Goal: Information Seeking & Learning: Learn about a topic

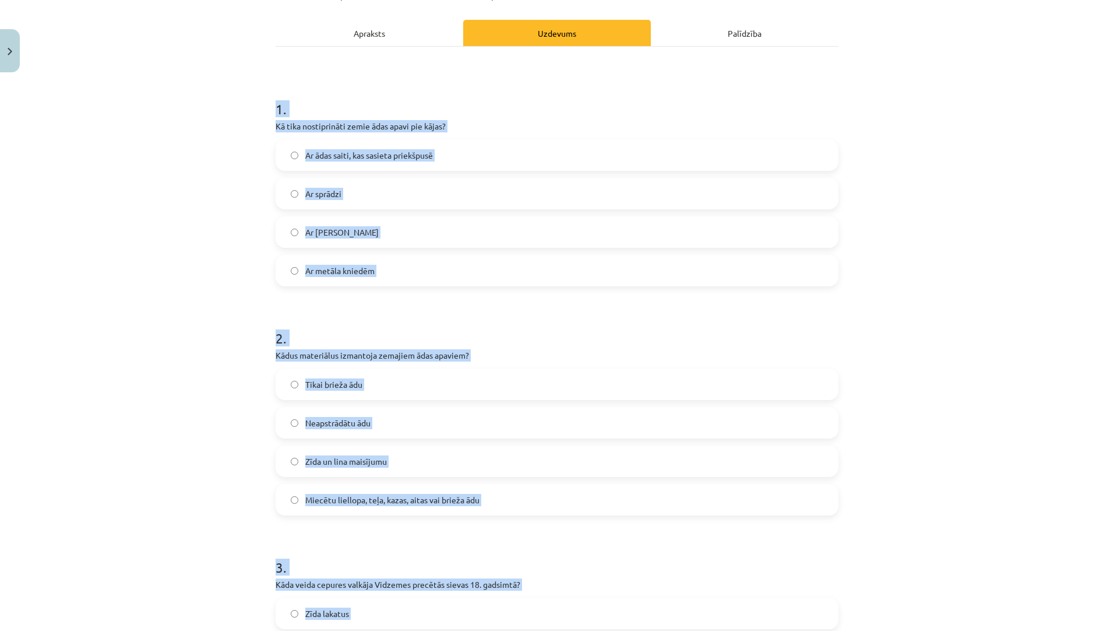
scroll to position [117, 0]
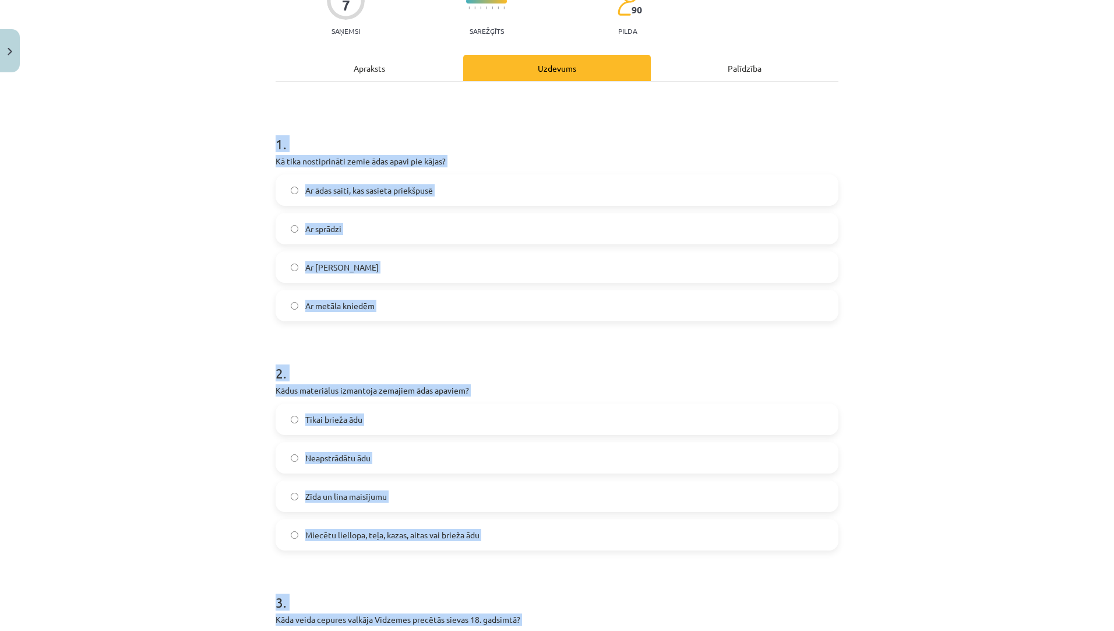
click at [424, 192] on span "Ar ādas saiti, kas sasieta priekšpusē" at bounding box center [369, 190] width 128 height 12
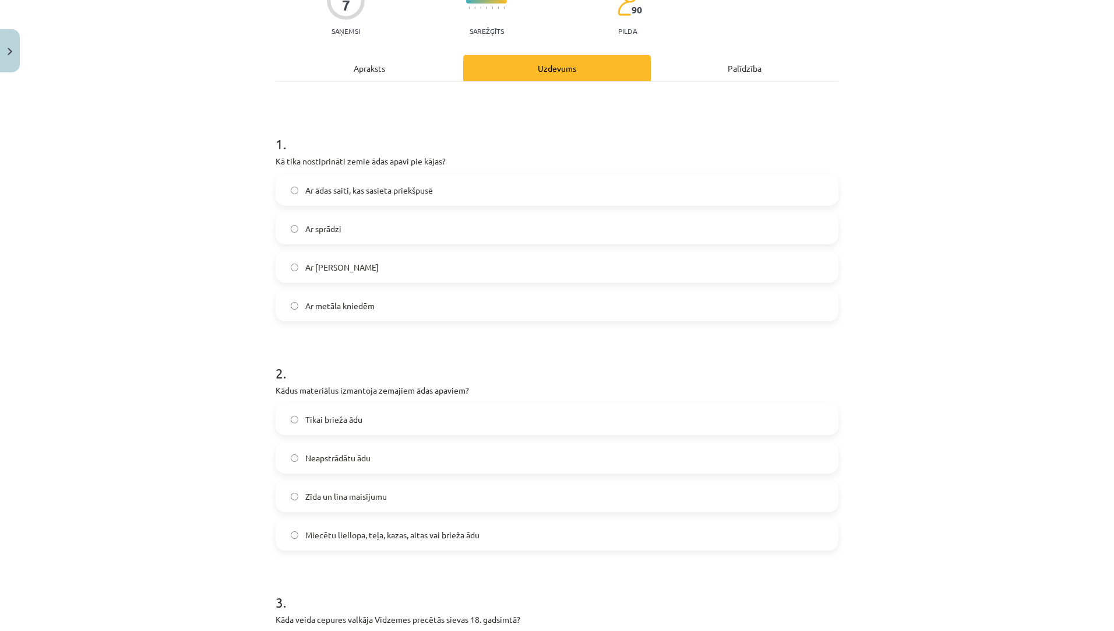
scroll to position [233, 0]
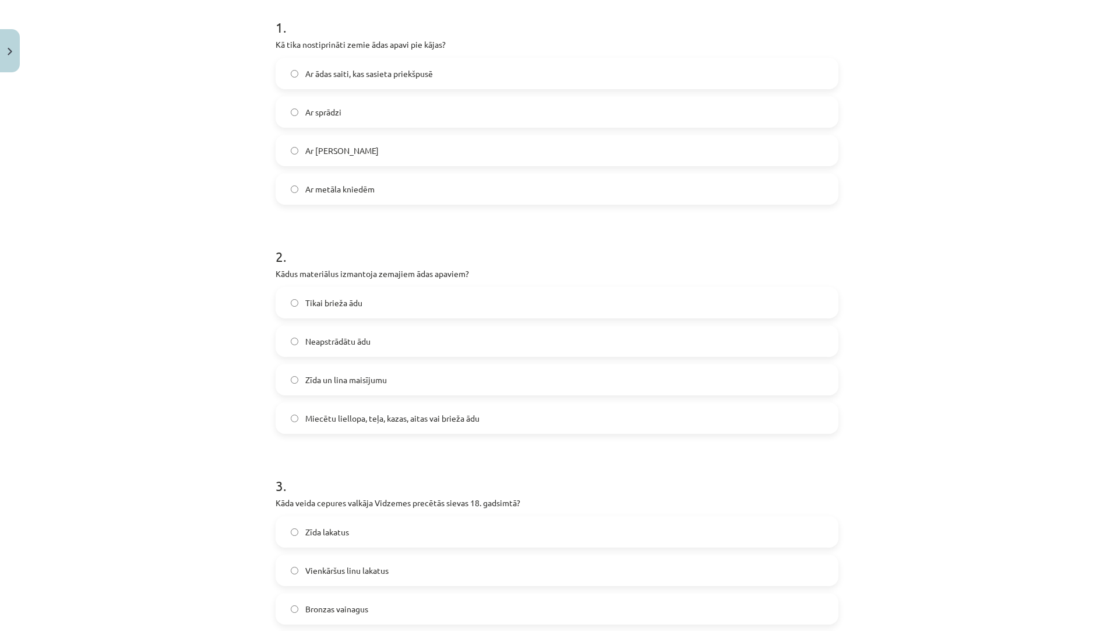
click at [384, 418] on span "Miecētu liellopa, teļa, kazas, aitas vai brieža ādu" at bounding box center [392, 418] width 174 height 12
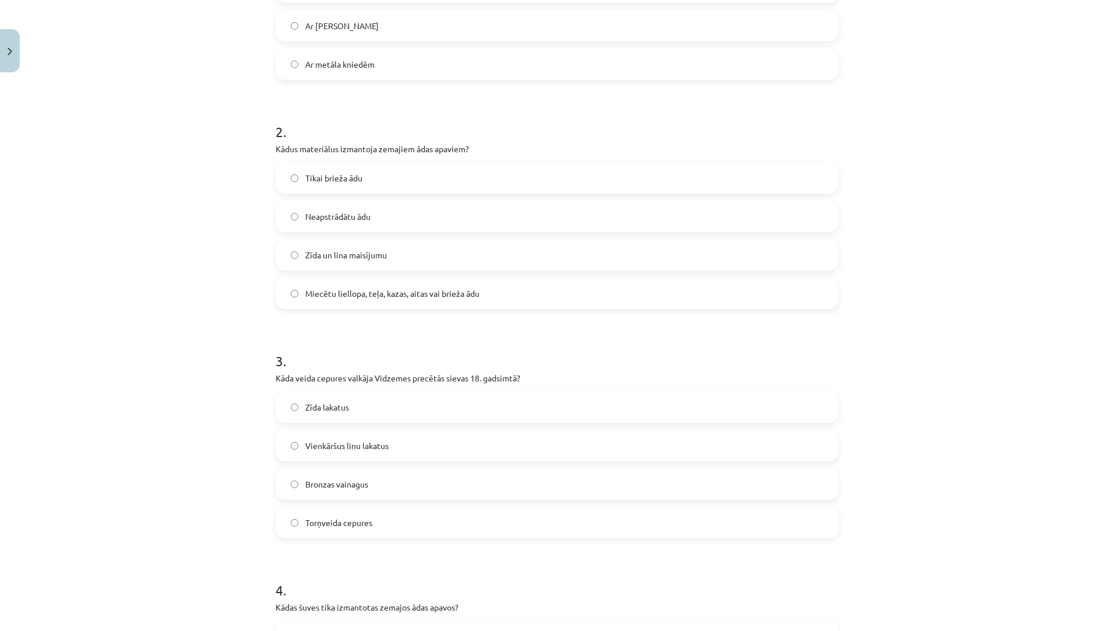
scroll to position [466, 0]
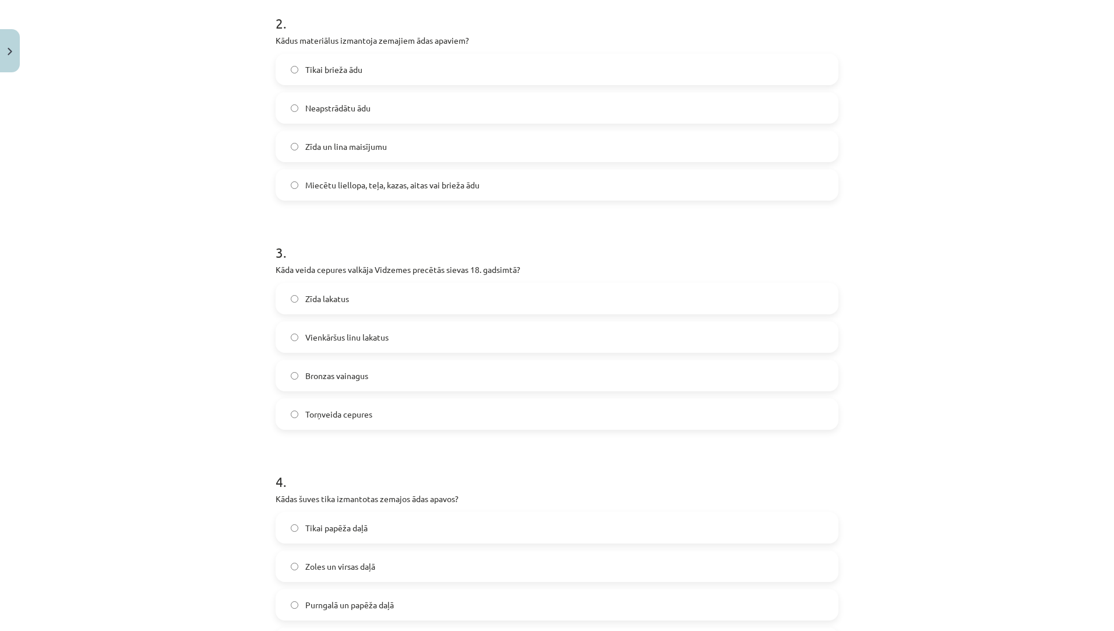
click at [389, 415] on label "Torņveida cepures" at bounding box center [557, 413] width 561 height 29
click at [365, 597] on label "Purngalā un papēža daļā" at bounding box center [557, 604] width 561 height 29
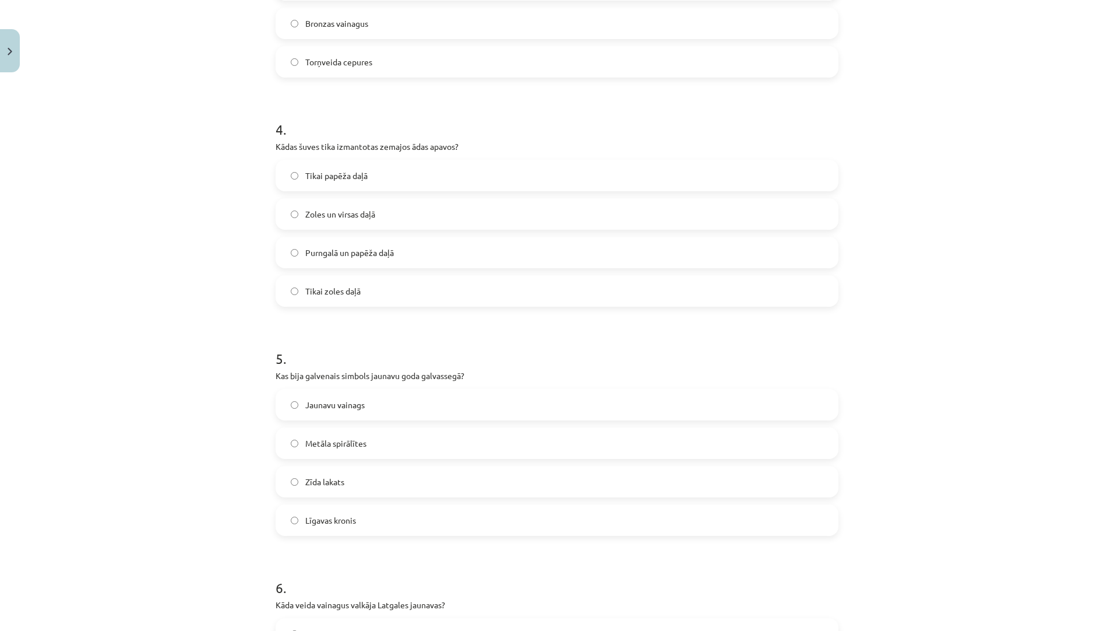
scroll to position [932, 0]
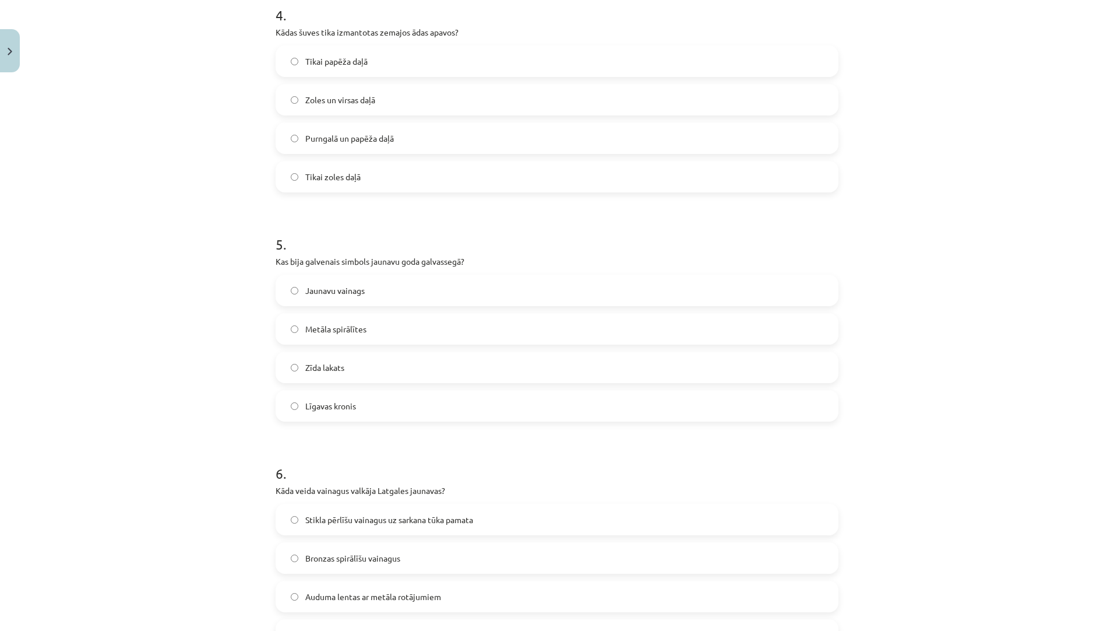
click at [408, 290] on label "Jaunavu vainags" at bounding box center [557, 290] width 561 height 29
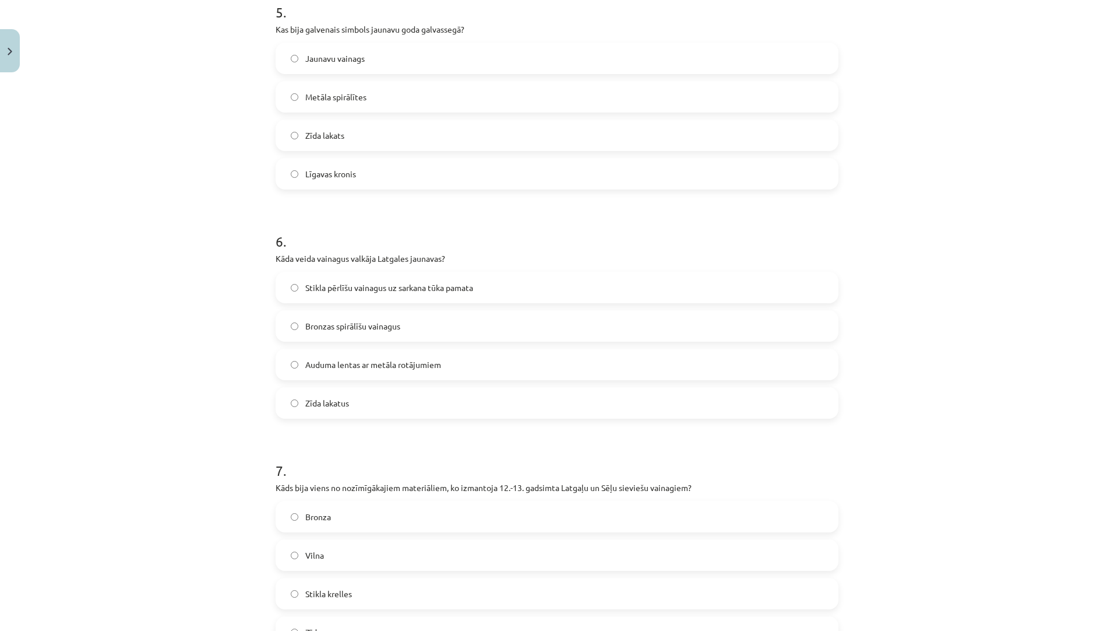
scroll to position [1165, 0]
click at [369, 516] on label "Bronza" at bounding box center [557, 515] width 561 height 29
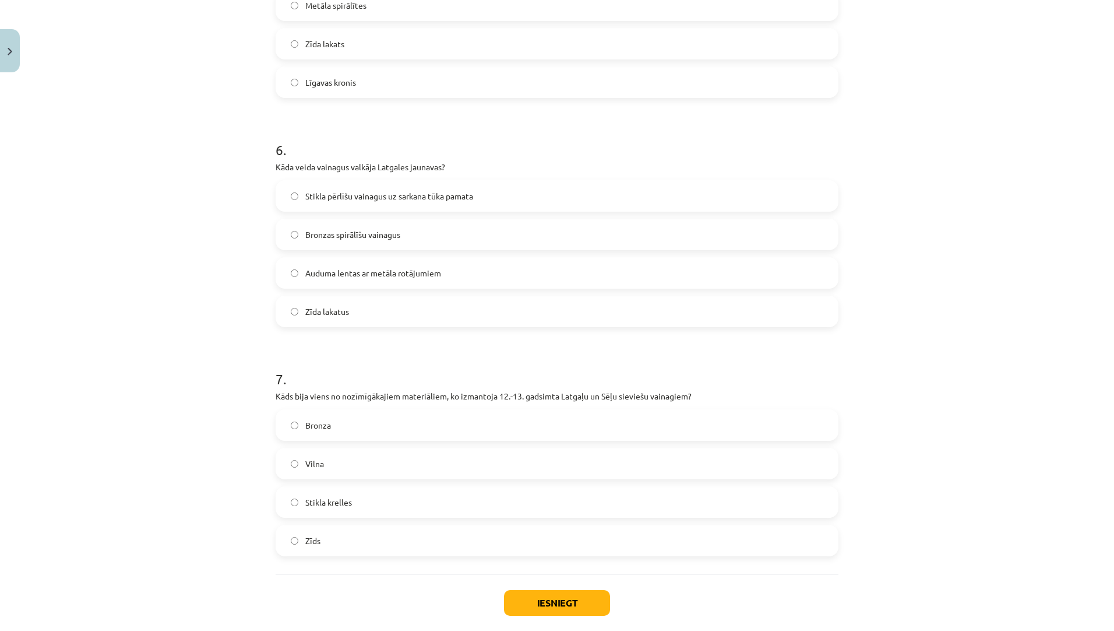
scroll to position [1316, 0]
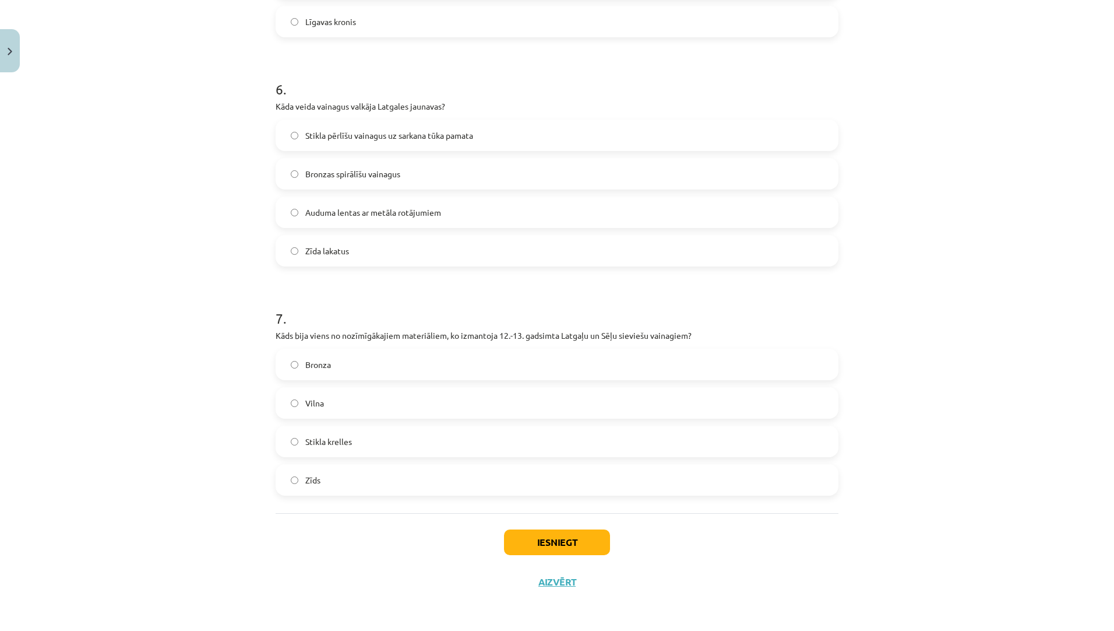
click at [382, 128] on label "Stikla pērlīšu vainagus uz sarkana tūka pamata" at bounding box center [557, 135] width 561 height 29
click at [532, 539] on button "Iesniegt" at bounding box center [557, 542] width 106 height 26
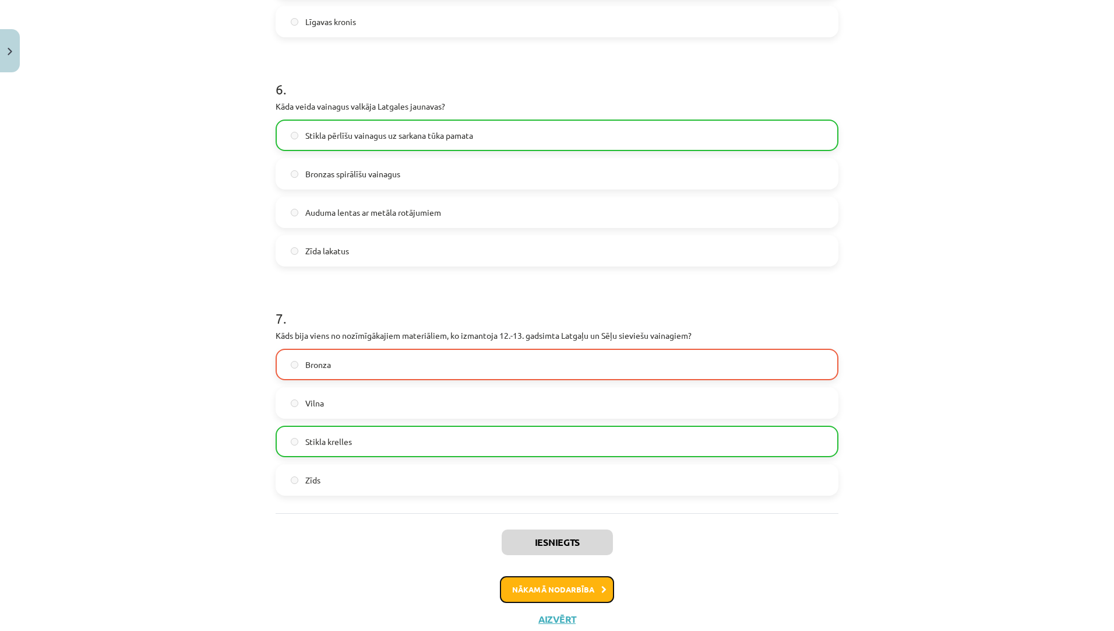
click at [571, 589] on button "Nākamā nodarbība" at bounding box center [557, 589] width 114 height 27
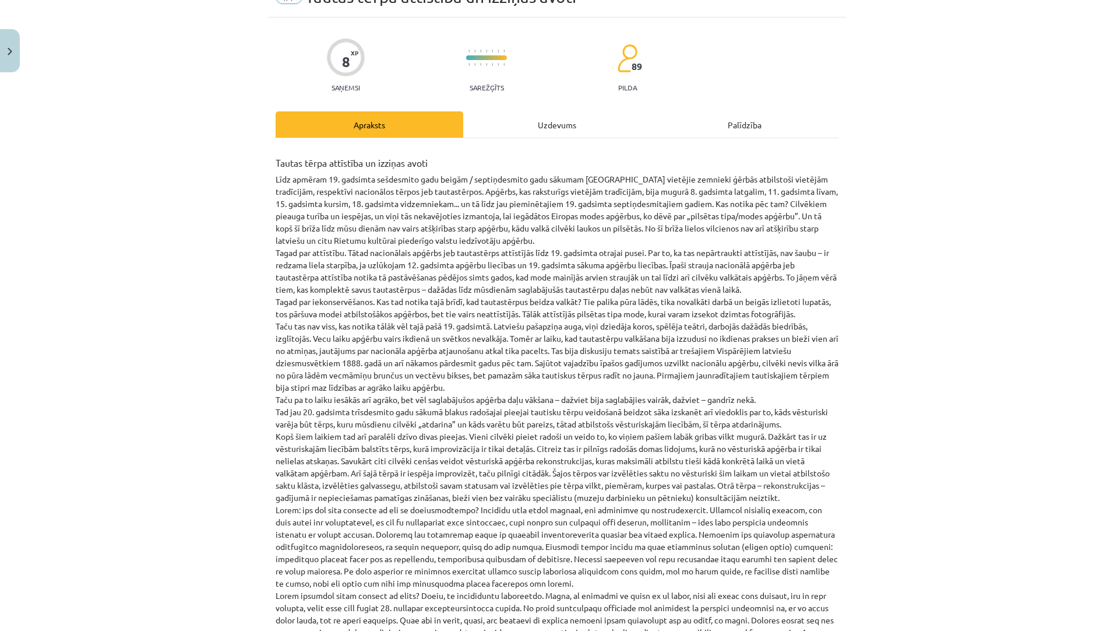
scroll to position [29, 0]
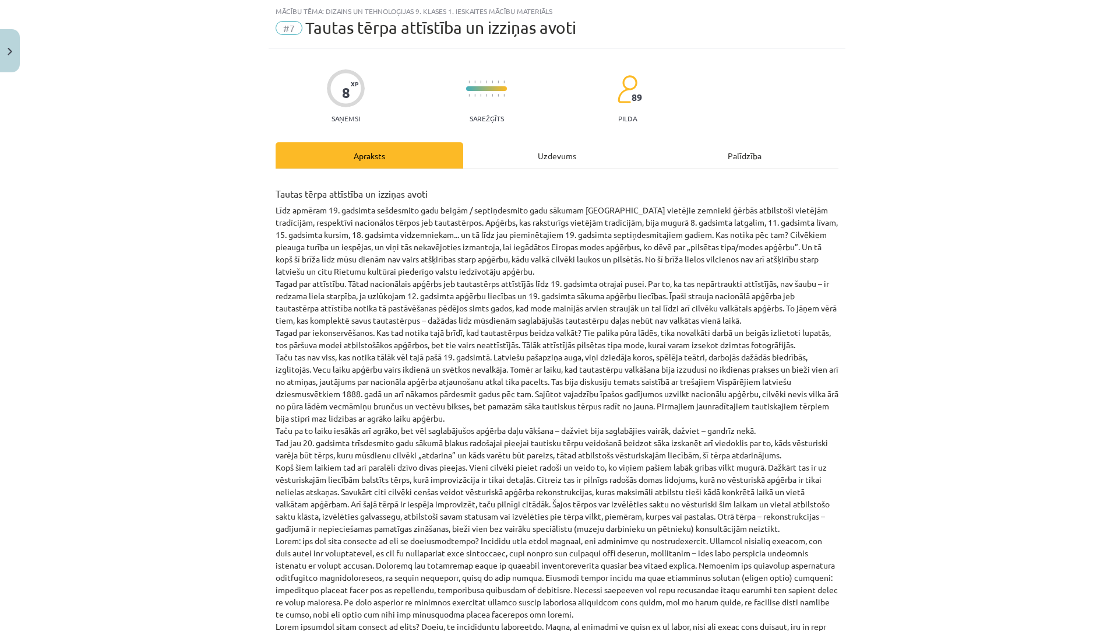
click at [561, 160] on div "Uzdevums" at bounding box center [557, 155] width 188 height 26
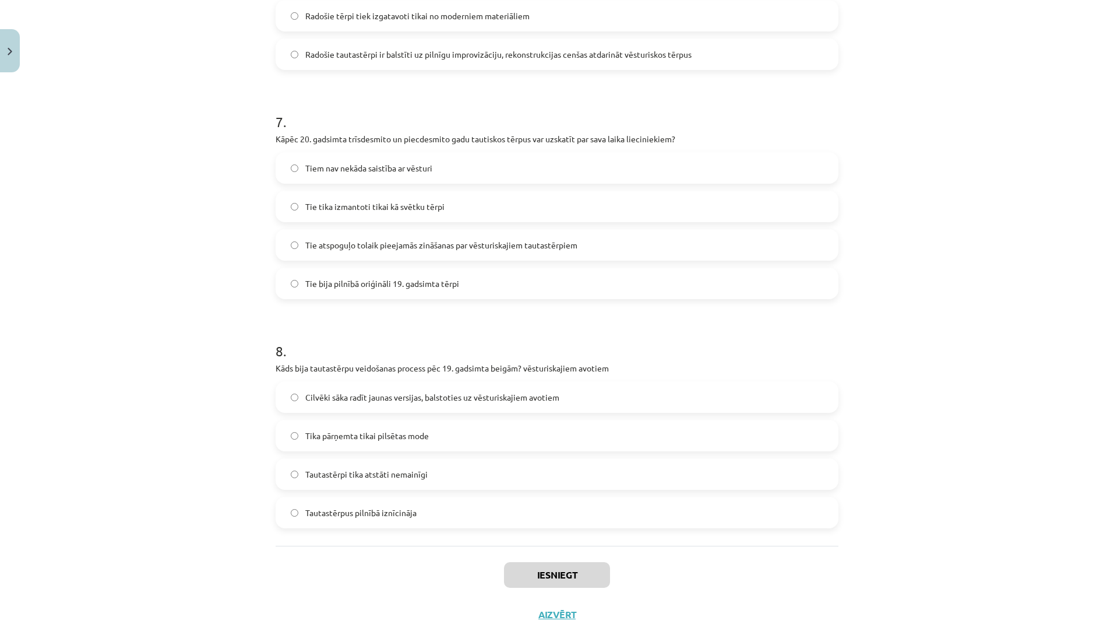
scroll to position [1545, 0]
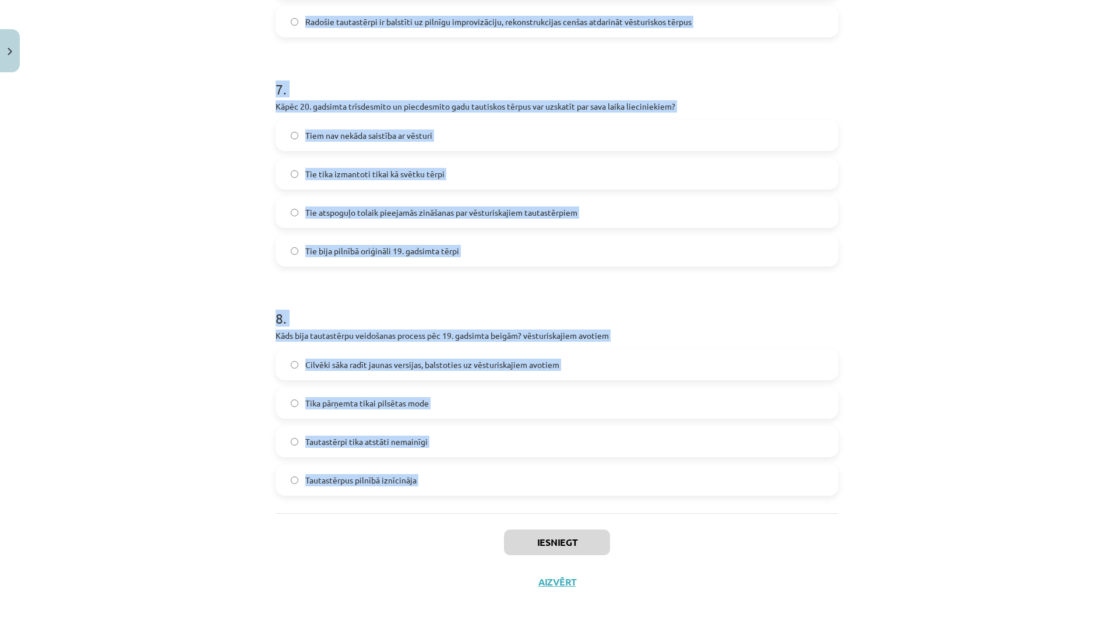
drag, startPoint x: 274, startPoint y: 226, endPoint x: 428, endPoint y: 518, distance: 330.5
copy form "6 . Lor ipsumdol sitametc adipiscing el seddoei temporin Utlabor? Etdol Magna a…"
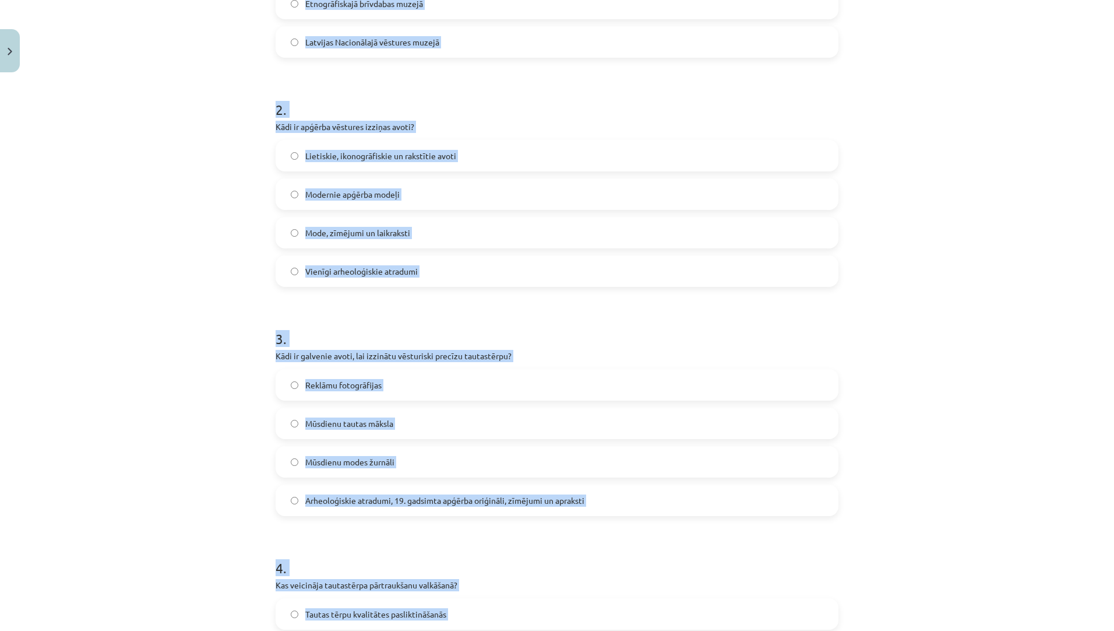
scroll to position [0, 0]
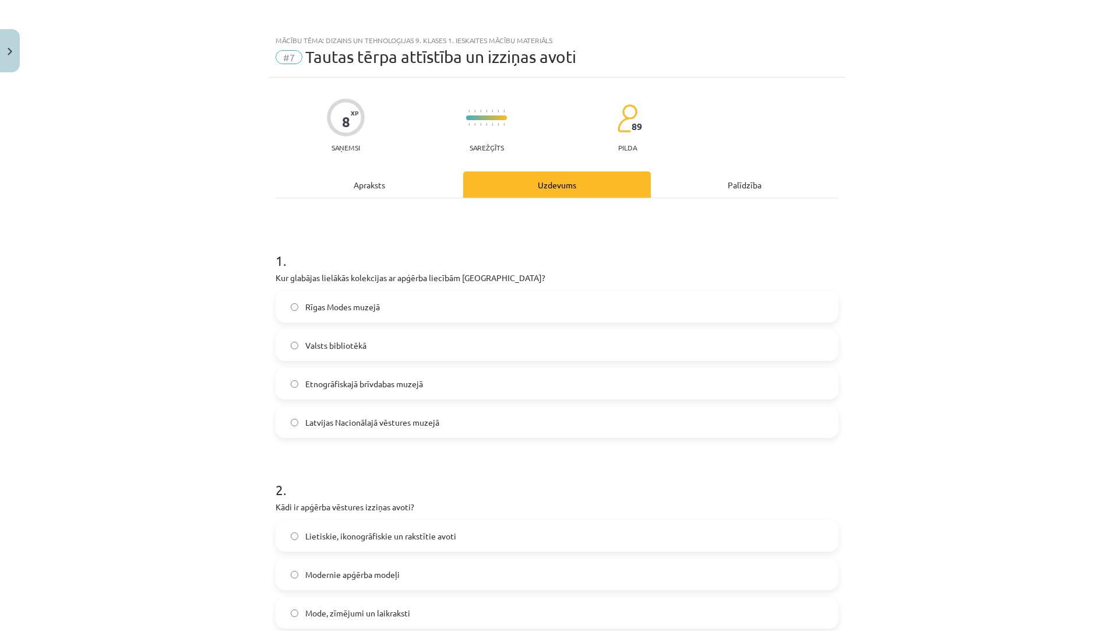
click at [365, 424] on span "Latvijas Nacionālajā vēstures muzejā" at bounding box center [372, 422] width 134 height 12
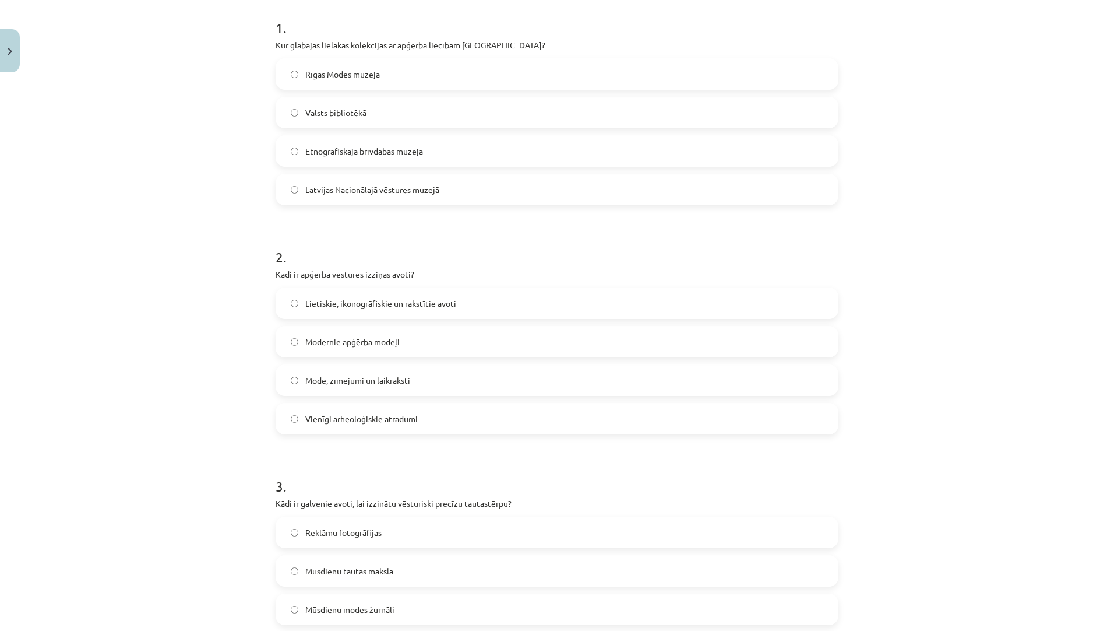
scroll to position [233, 0]
click at [392, 298] on span "Lietiskie, ikonogrāfiskie un rakstītie avoti" at bounding box center [380, 303] width 151 height 12
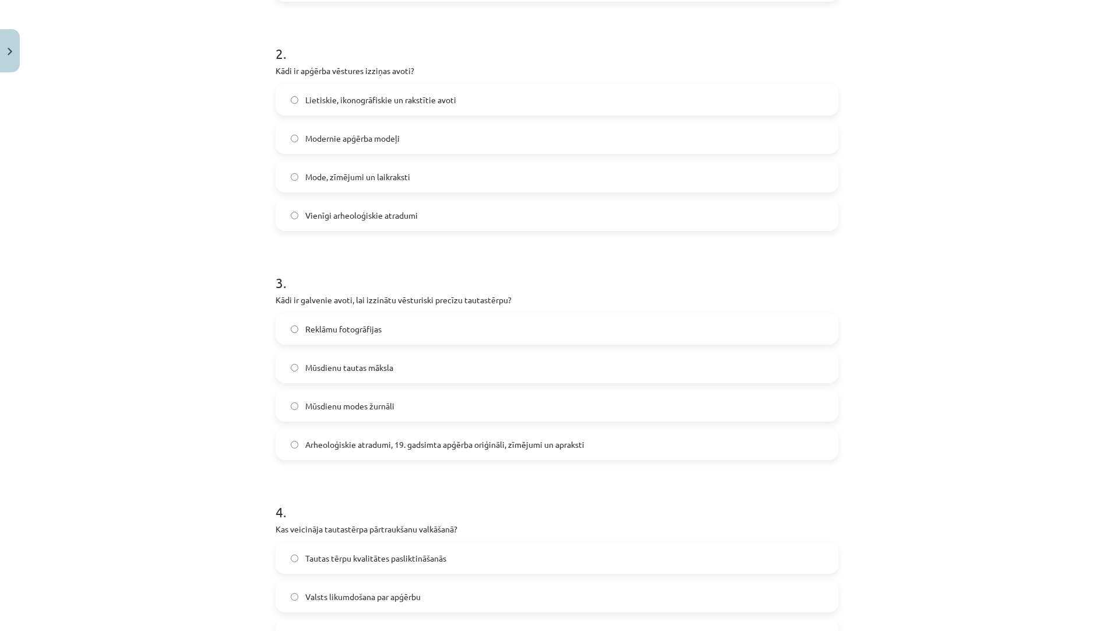
scroll to position [466, 0]
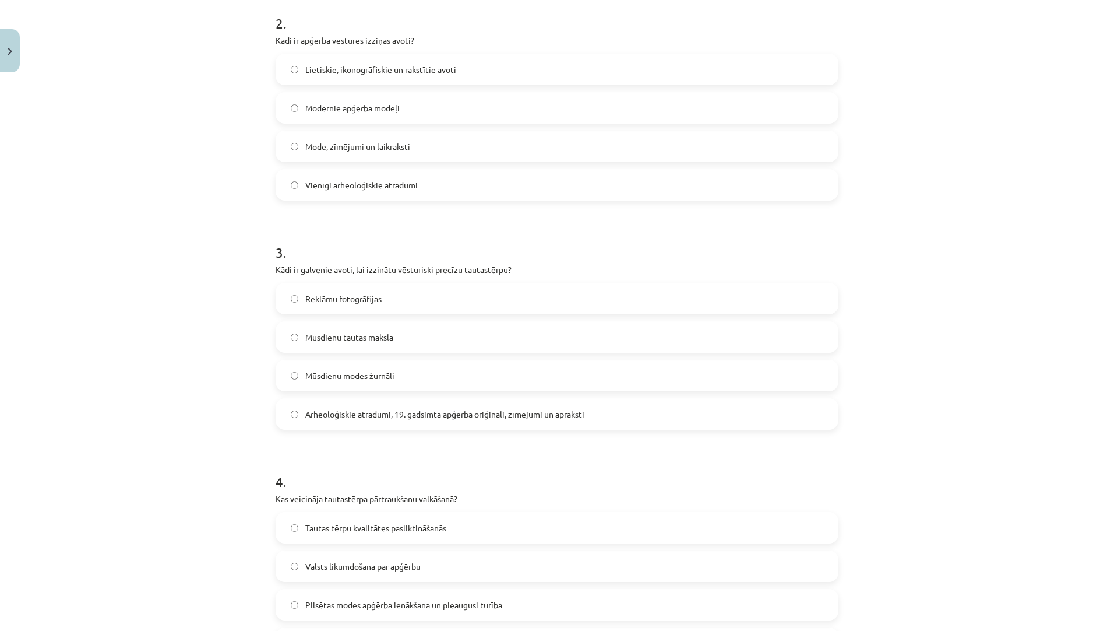
click at [379, 411] on span "Arheoloģiskie atradumi, 19. gadsimta apģērba oriģināli, zīmējumi un apraksti" at bounding box center [444, 414] width 279 height 12
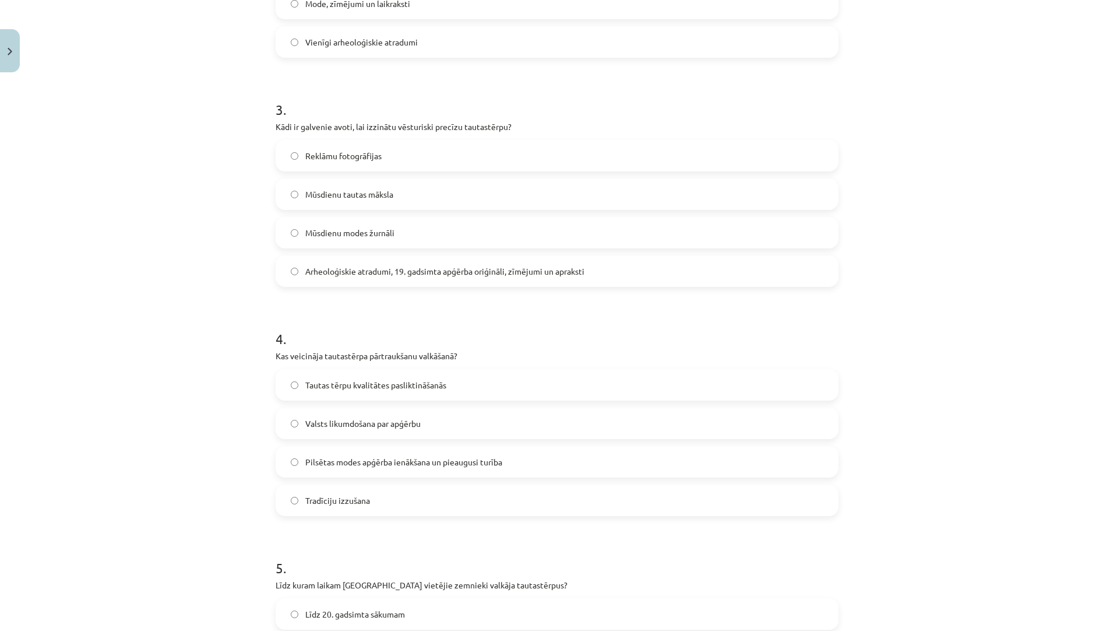
scroll to position [699, 0]
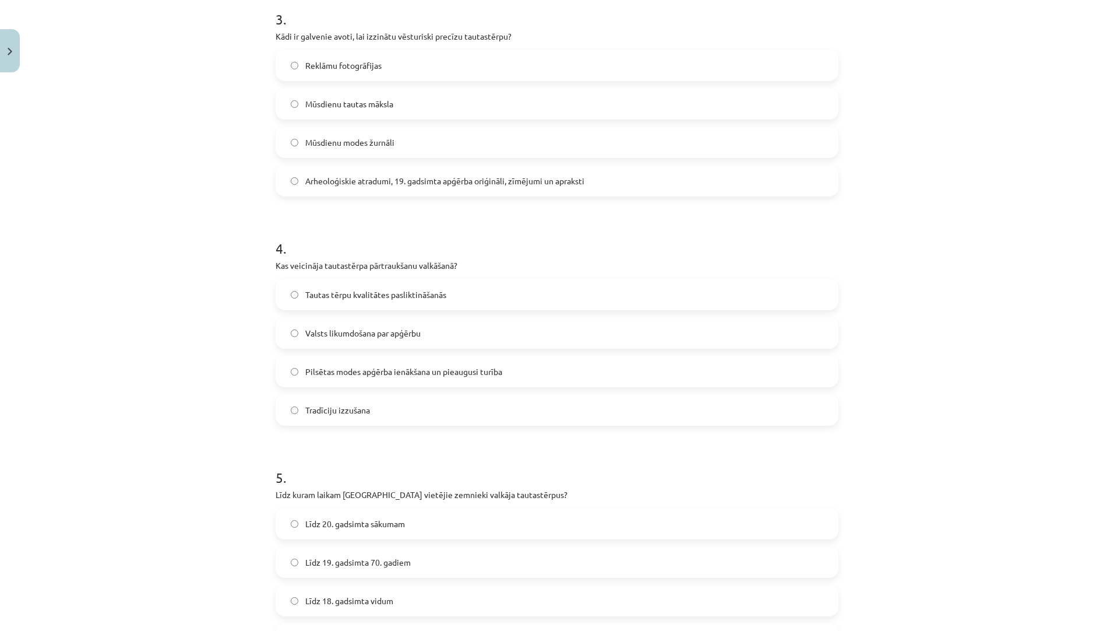
click at [389, 366] on span "Pilsētas modes apģērba ienākšana un pieaugusi turība" at bounding box center [403, 371] width 197 height 12
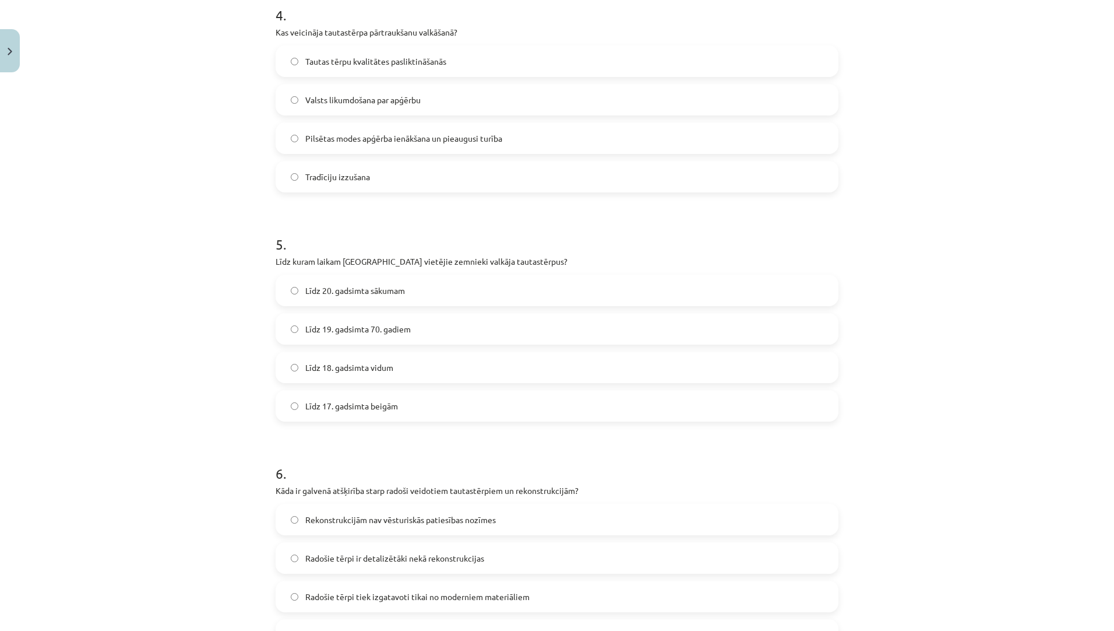
click at [384, 283] on label "Līdz 20. gadsimta sākumam" at bounding box center [557, 290] width 561 height 29
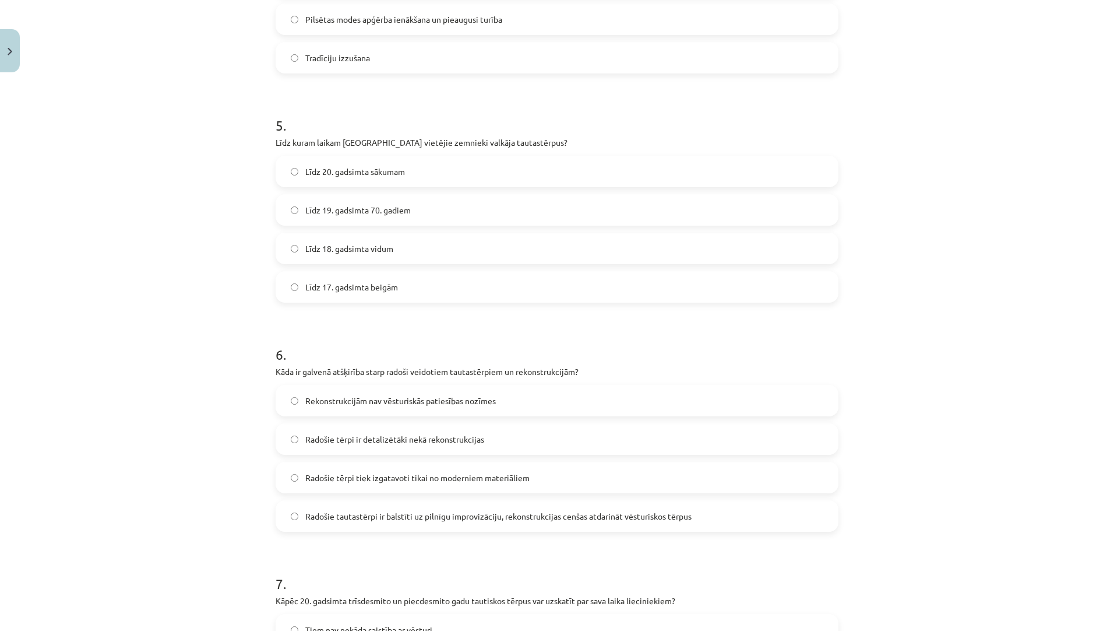
scroll to position [1165, 0]
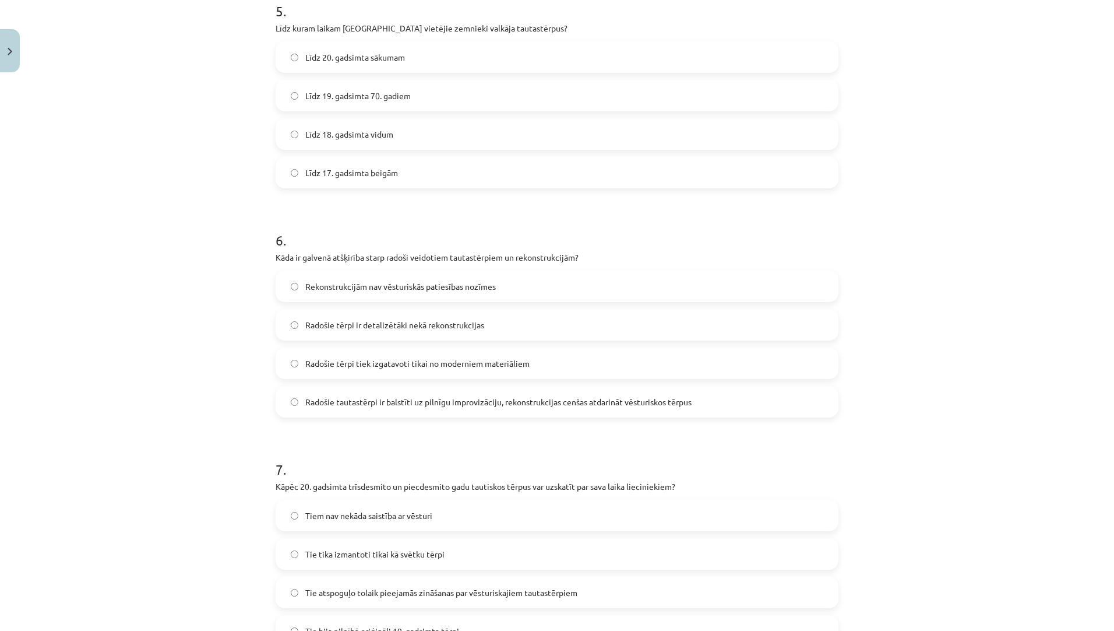
click at [445, 394] on label "Radošie tautastērpi ir balstīti uz pilnīgu improvizāciju, rekonstrukcijas cenša…" at bounding box center [557, 401] width 561 height 29
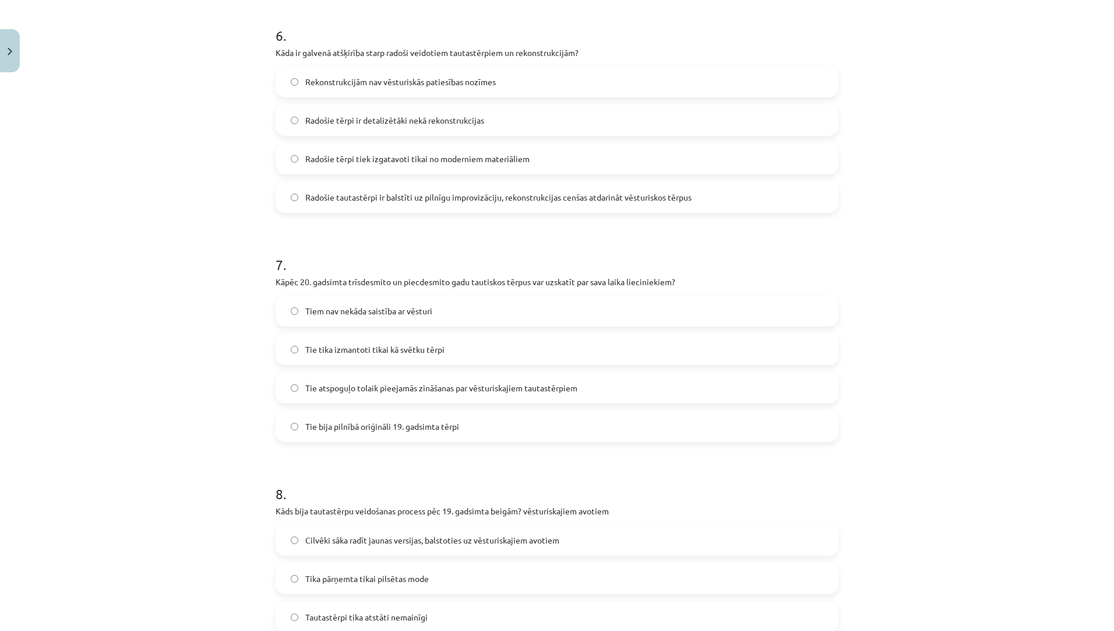
scroll to position [1399, 0]
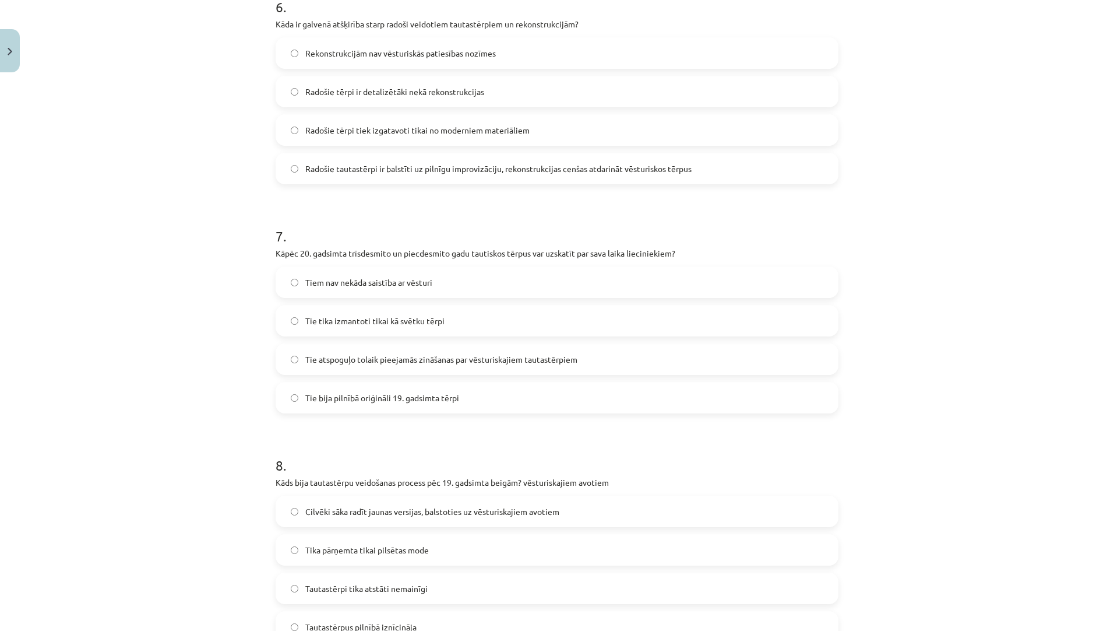
click at [443, 353] on span "Tie atspoguļo tolaik pieejamās zināšanas par vēsturiskajiem tautastērpiem" at bounding box center [441, 359] width 272 height 12
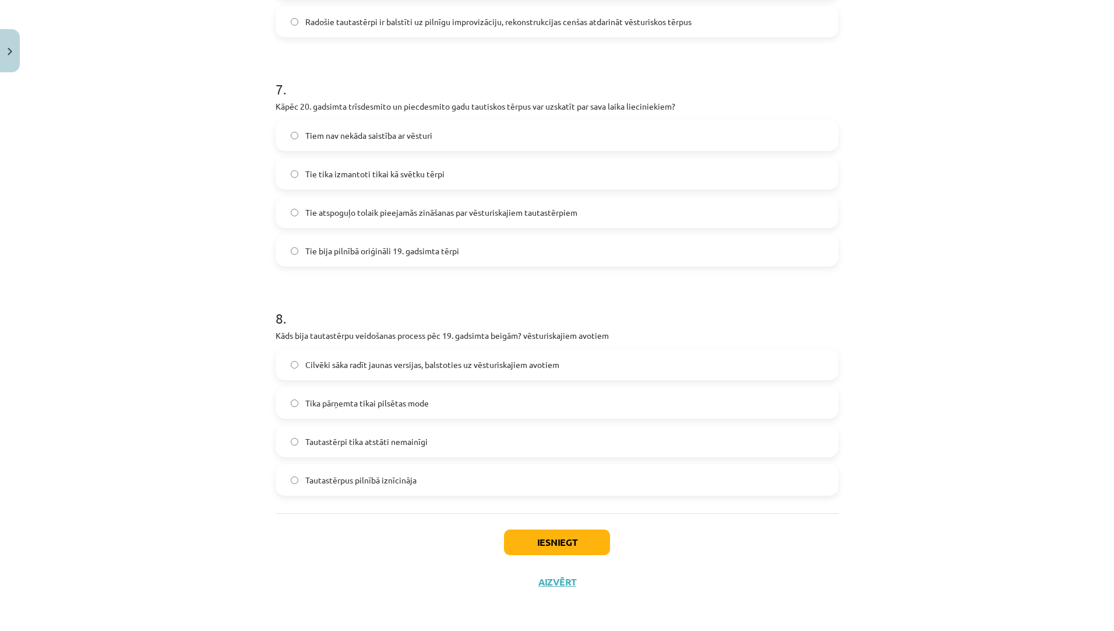
click at [392, 362] on span "Cilvēki sāka radīt jaunas versijas, balstoties uz vēsturiskajiem avotiem" at bounding box center [432, 364] width 254 height 12
click at [524, 539] on button "Iesniegt" at bounding box center [557, 542] width 106 height 26
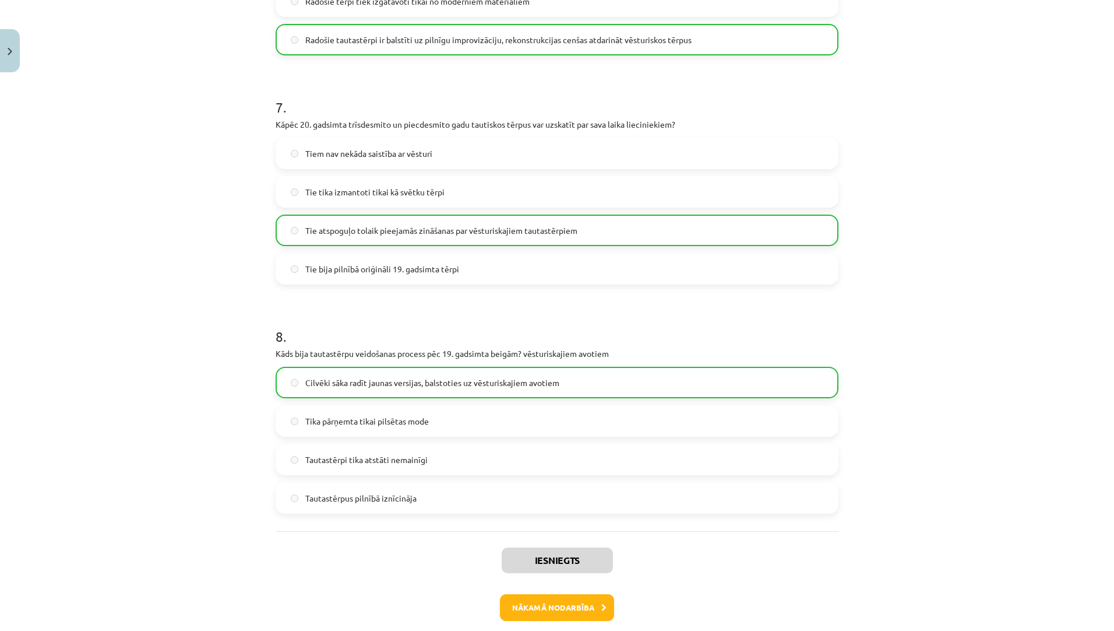
scroll to position [1583, 0]
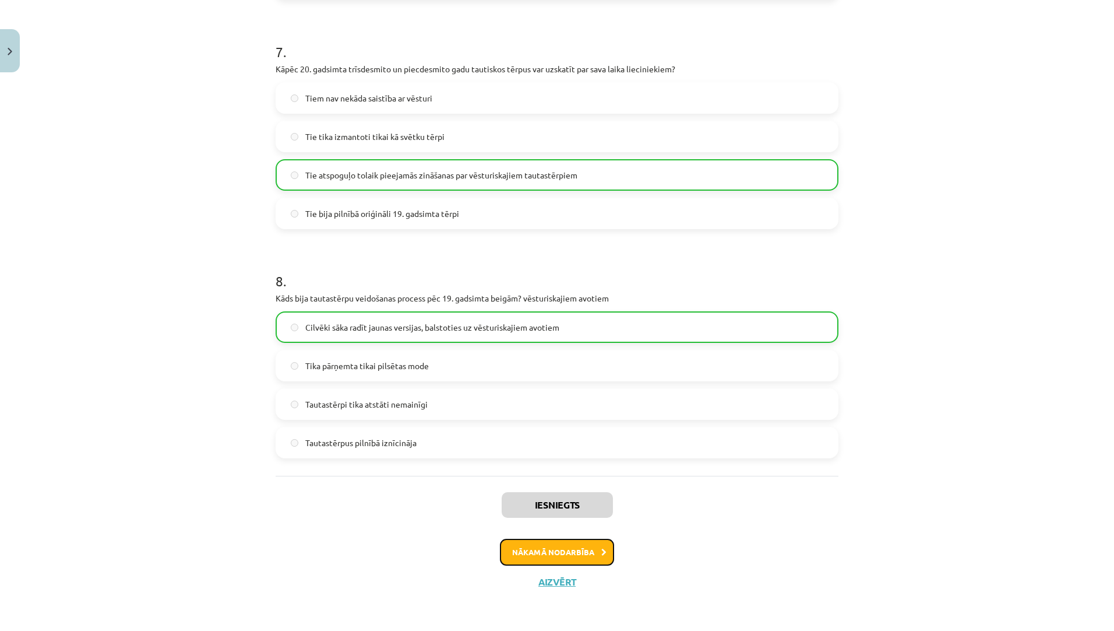
click at [539, 552] on button "Nākamā nodarbība" at bounding box center [557, 551] width 114 height 27
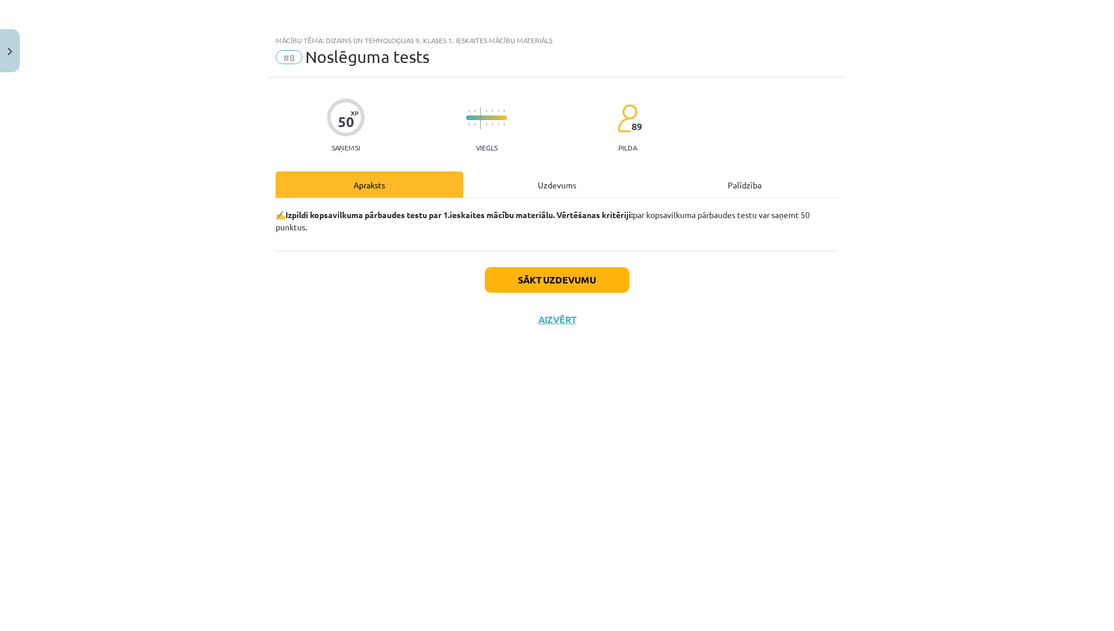
scroll to position [0, 0]
click at [552, 186] on div "Uzdevums" at bounding box center [557, 184] width 188 height 26
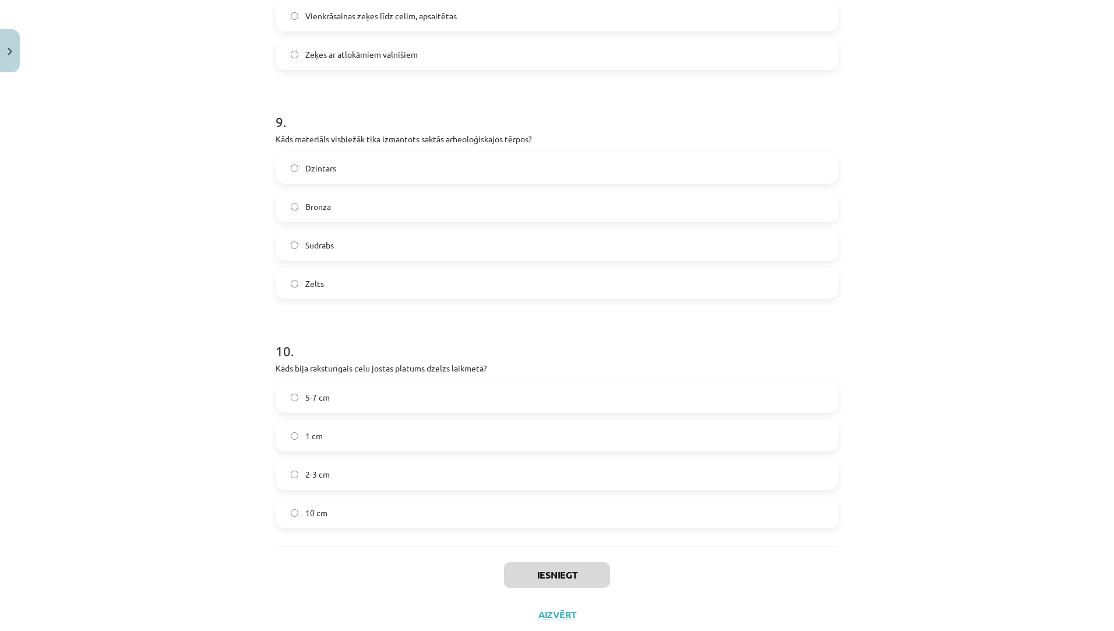
scroll to position [2003, 0]
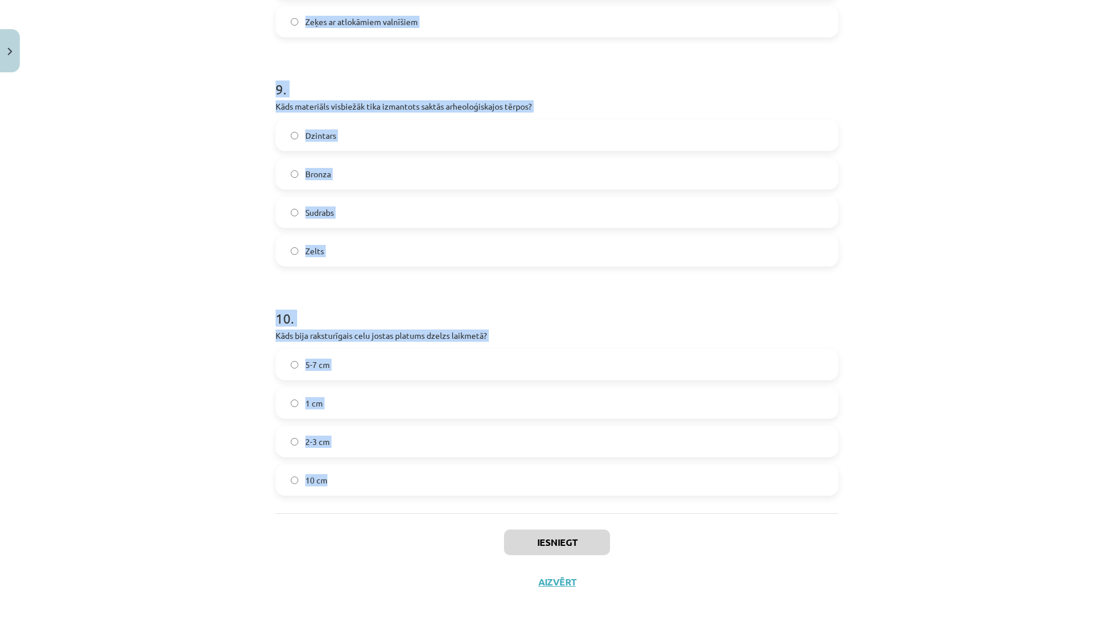
drag, startPoint x: 266, startPoint y: 254, endPoint x: 376, endPoint y: 502, distance: 271.0
copy form "3 . Lo ipsumdolors ametconsectetur adipisci el seddoeiu temporincidi utlabor? E…"
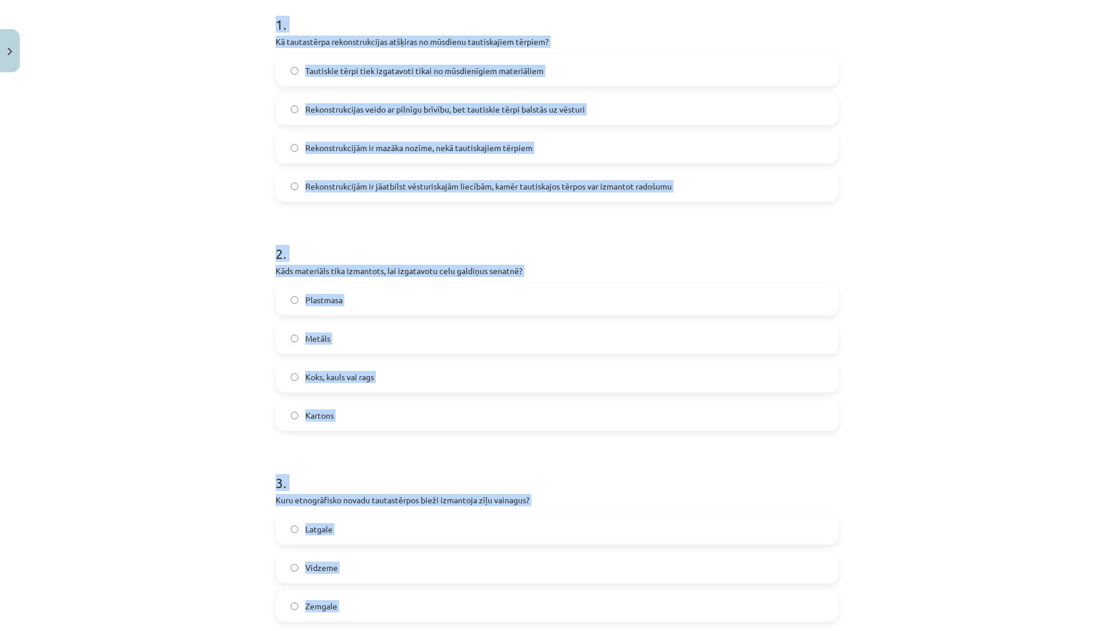
scroll to position [139, 0]
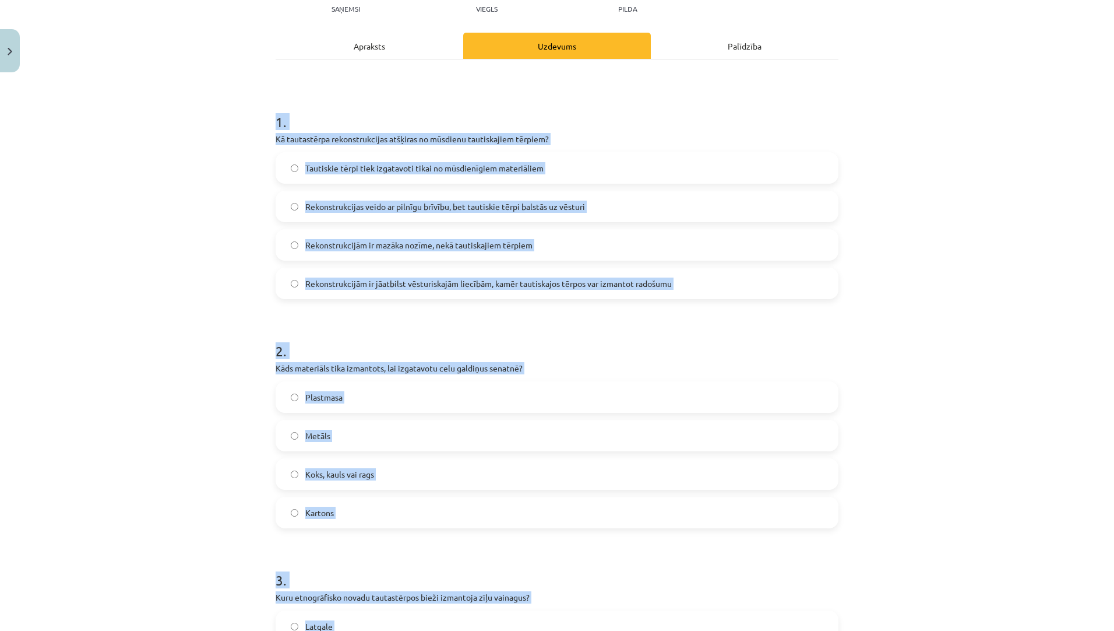
drag, startPoint x: 405, startPoint y: 323, endPoint x: 418, endPoint y: 281, distance: 43.3
click at [405, 323] on h1 "2 ." at bounding box center [557, 340] width 563 height 36
click at [467, 285] on span "Rekonstrukcijām ir jāatbilst vēsturiskajām liecībām, kamēr tautiskajos tērpos v…" at bounding box center [488, 283] width 367 height 12
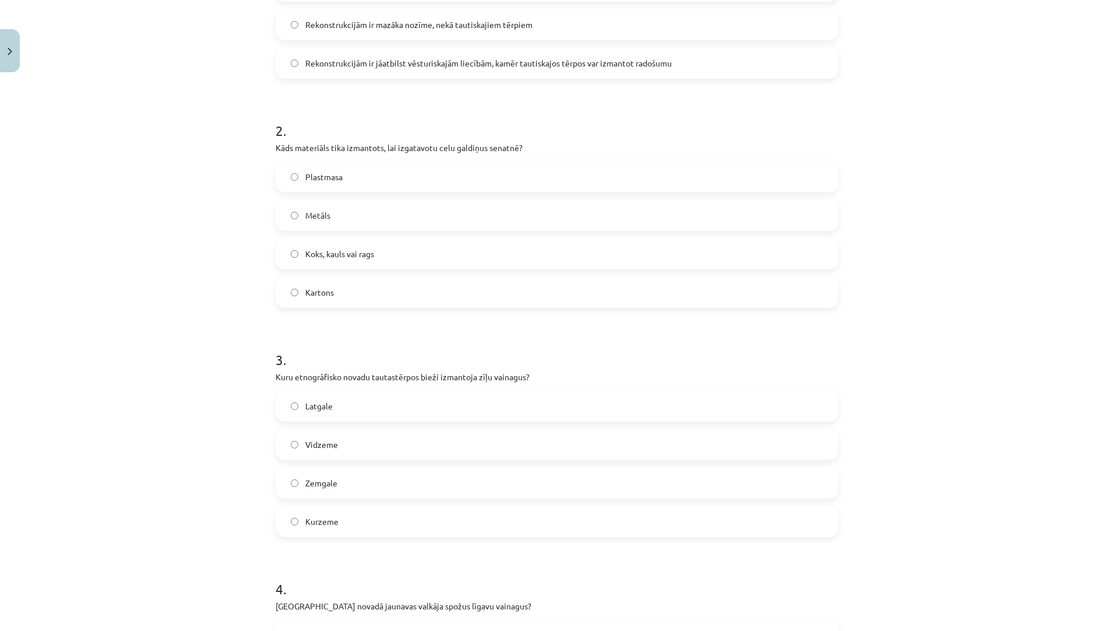
scroll to position [372, 0]
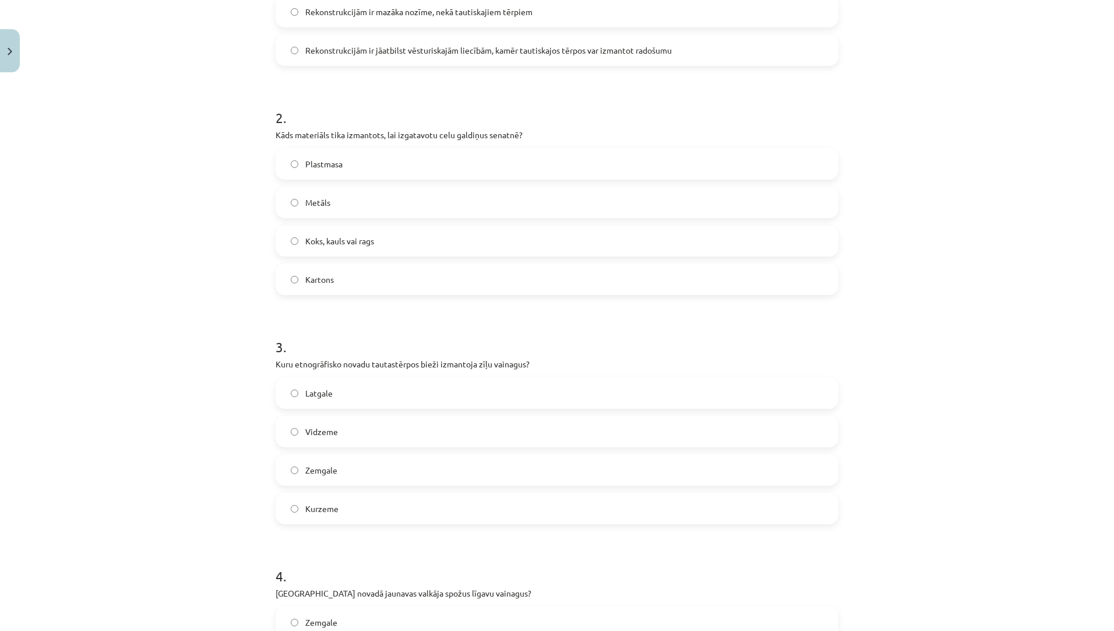
click at [377, 242] on label "Koks, kauls vai rags" at bounding box center [557, 240] width 561 height 29
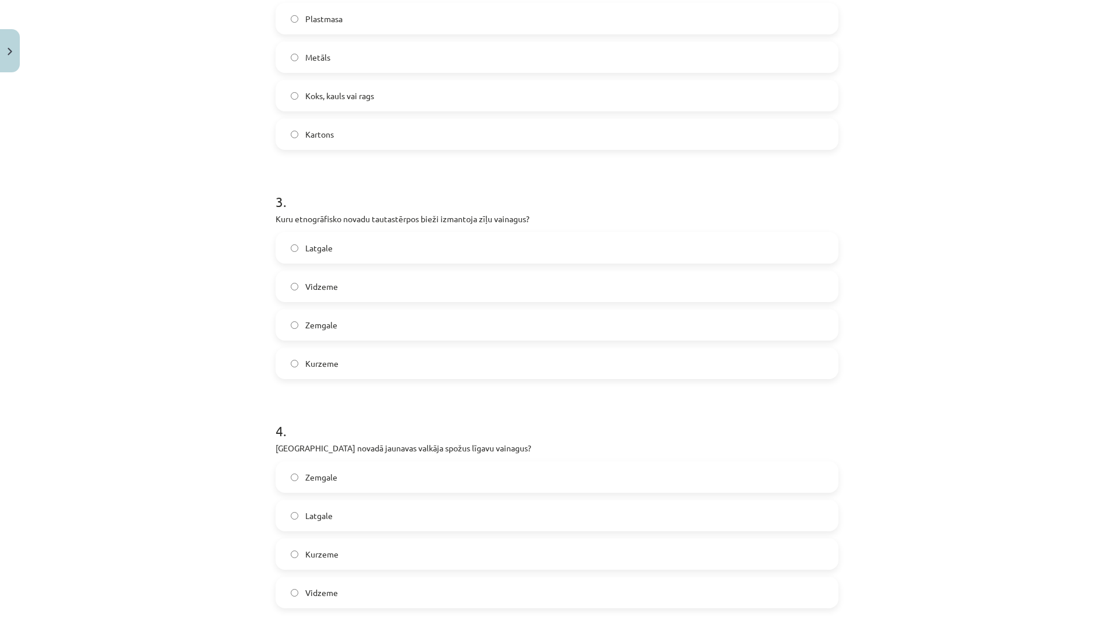
scroll to position [605, 0]
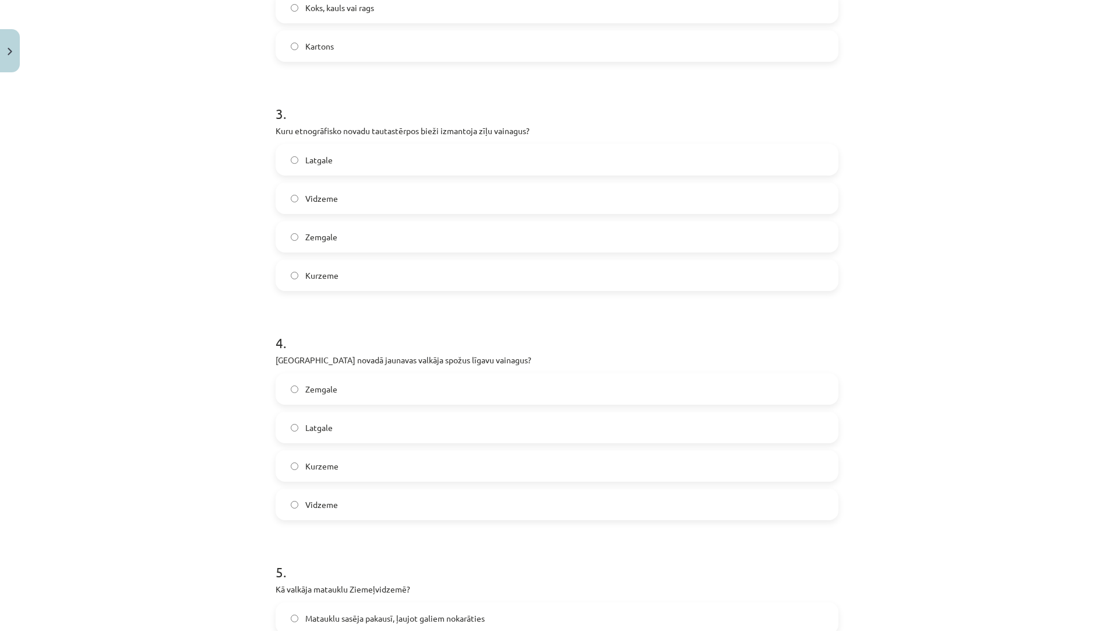
click at [337, 167] on label "Latgale" at bounding box center [557, 159] width 561 height 29
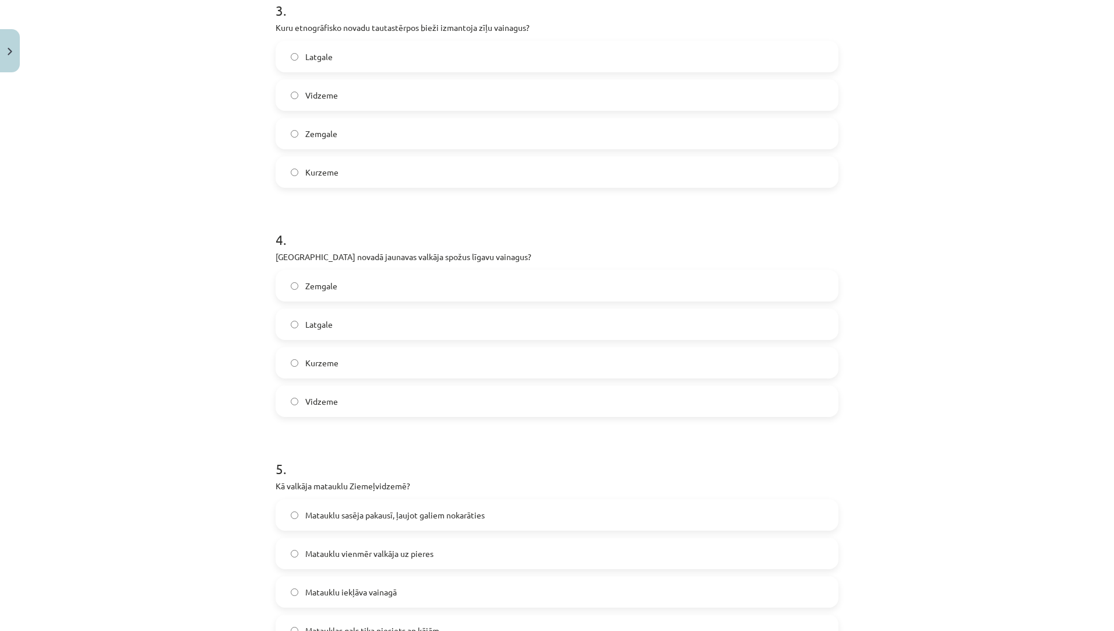
scroll to position [838, 0]
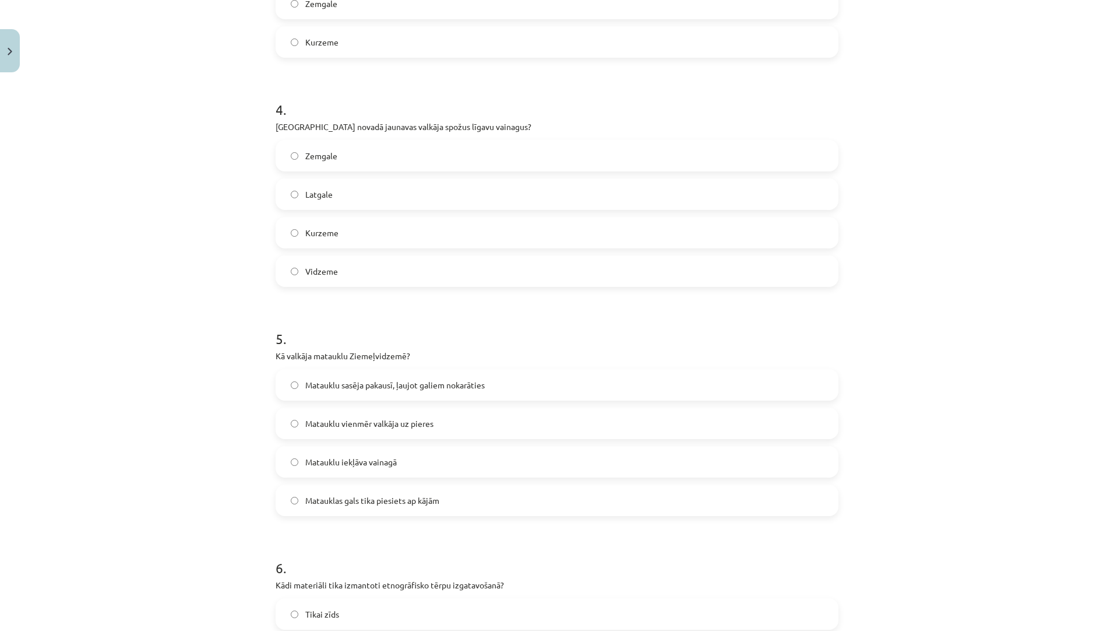
click at [372, 263] on label "Vidzeme" at bounding box center [557, 270] width 561 height 29
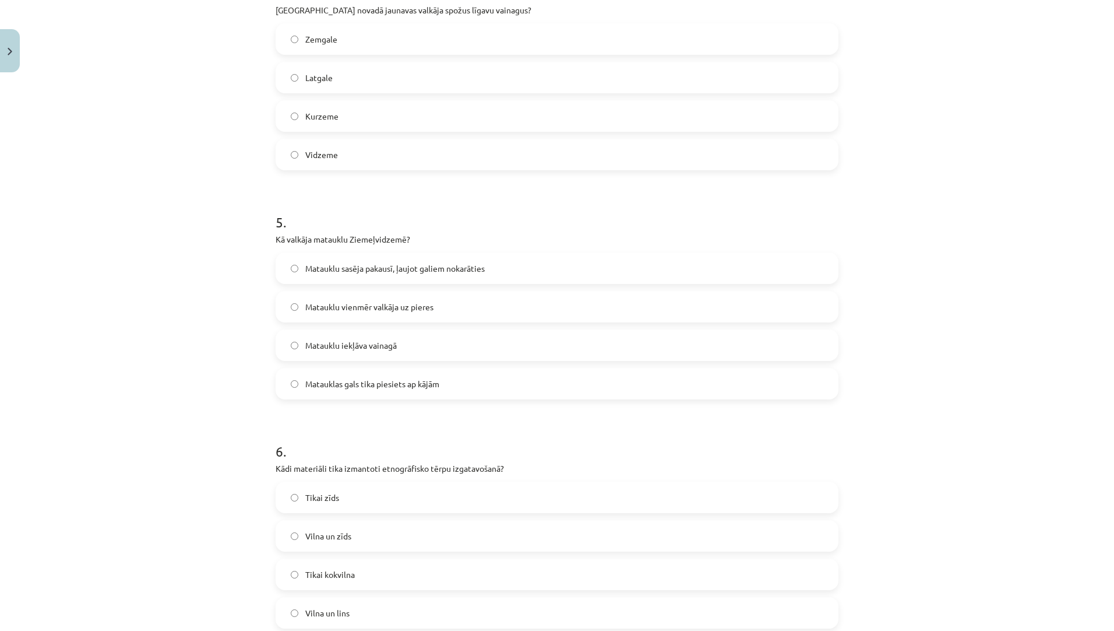
scroll to position [1071, 0]
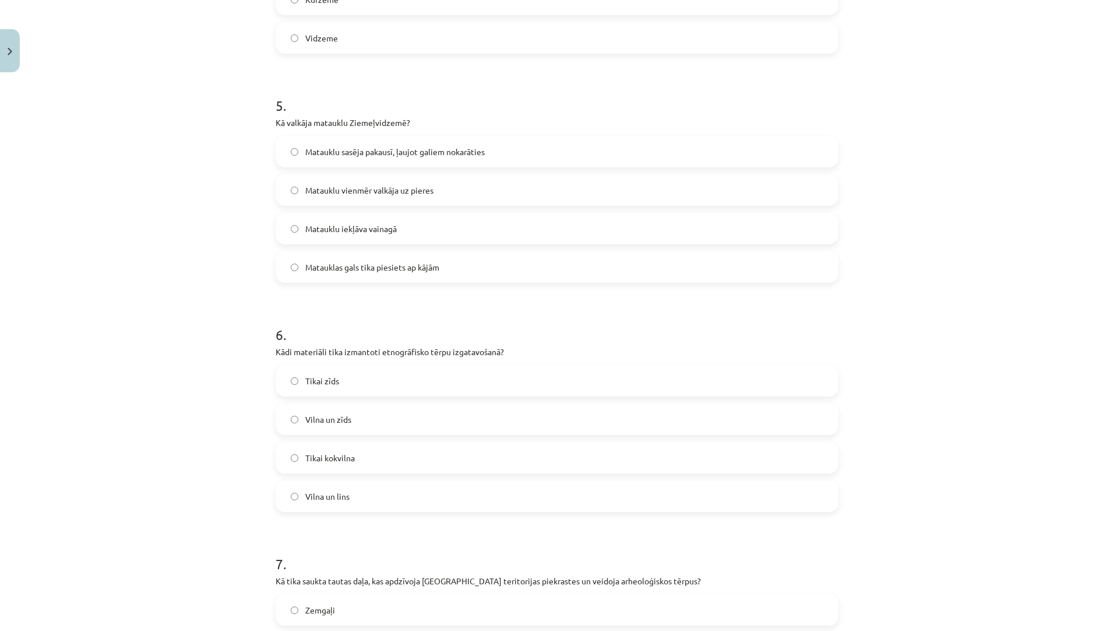
click at [420, 157] on span "Matauklu sasēja pakausī, ļaujot galiem nokarāties" at bounding box center [394, 152] width 179 height 12
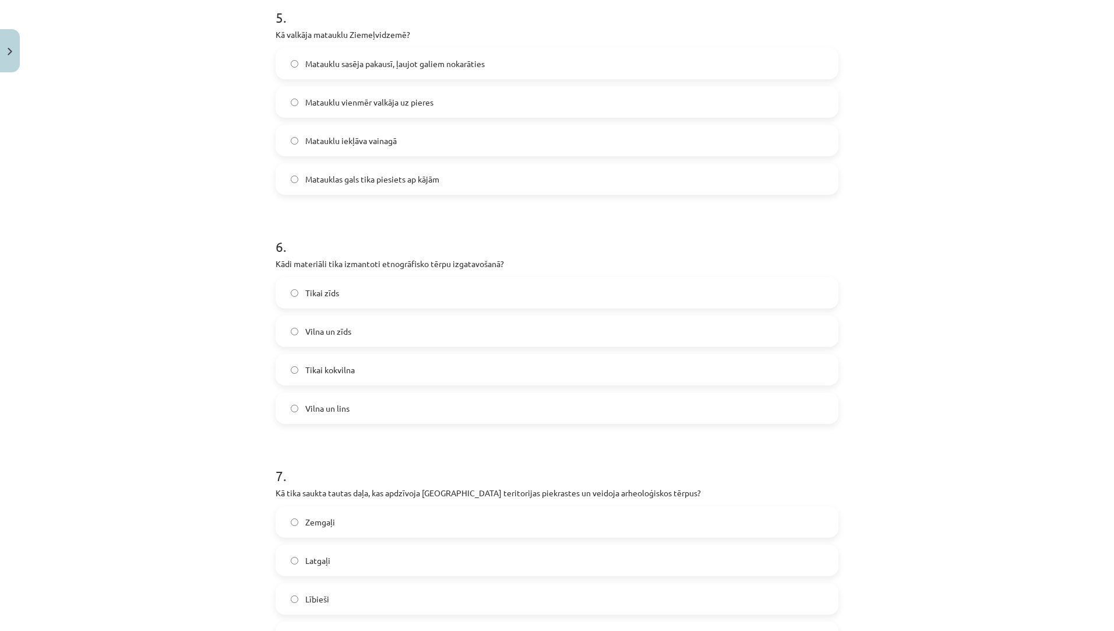
scroll to position [1188, 0]
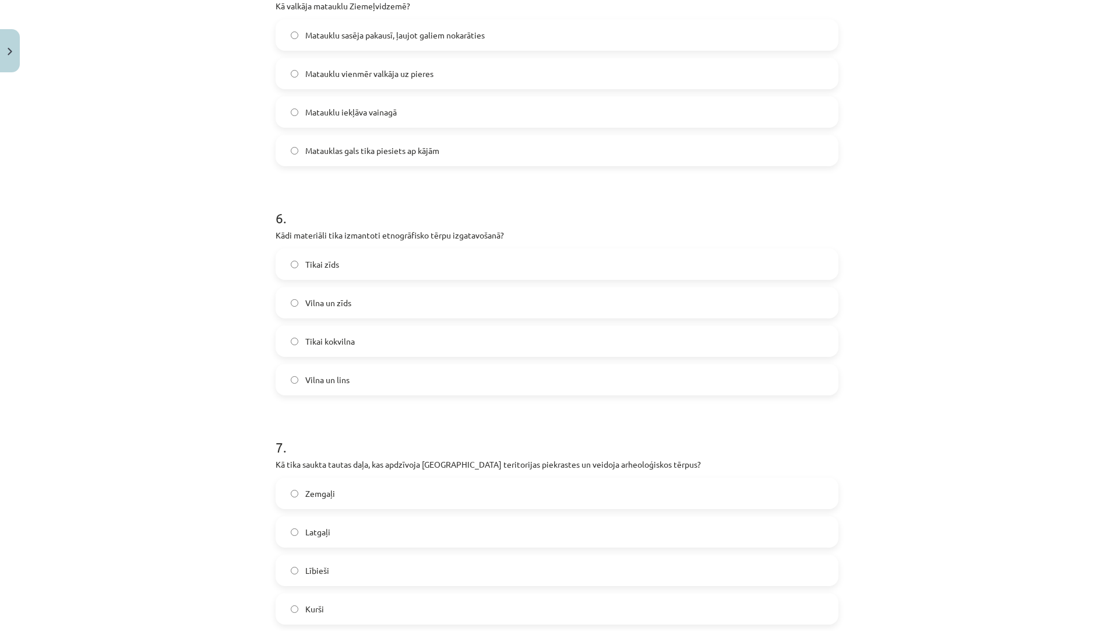
click at [365, 308] on label "Vilna un zīds" at bounding box center [557, 302] width 561 height 29
click at [359, 369] on label "Vilna un lins" at bounding box center [557, 379] width 561 height 29
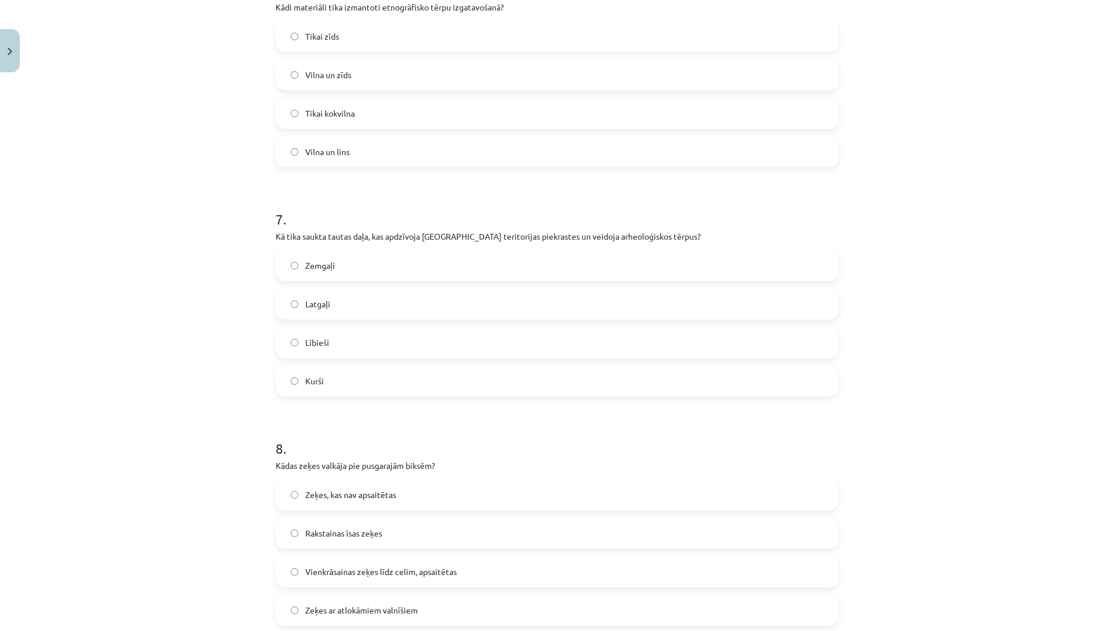
scroll to position [1654, 0]
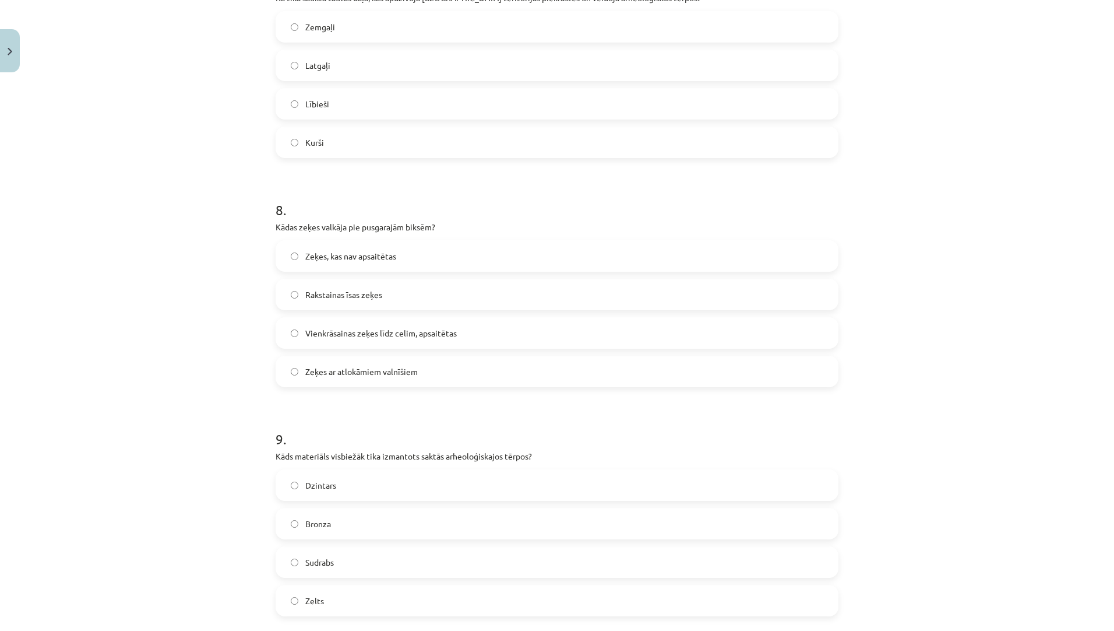
click at [364, 69] on label "Latgaļi" at bounding box center [557, 65] width 561 height 29
click at [368, 106] on label "Lībieši" at bounding box center [557, 103] width 561 height 29
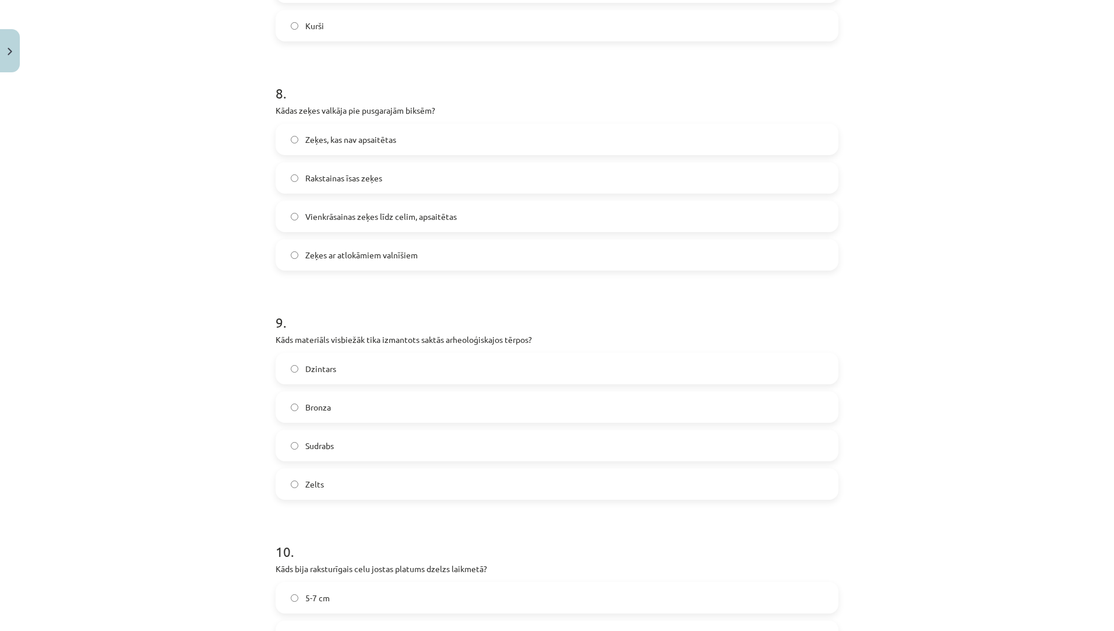
click at [394, 220] on span "Vienkrāsainas zeķes līdz celim, apsaitētas" at bounding box center [381, 216] width 152 height 12
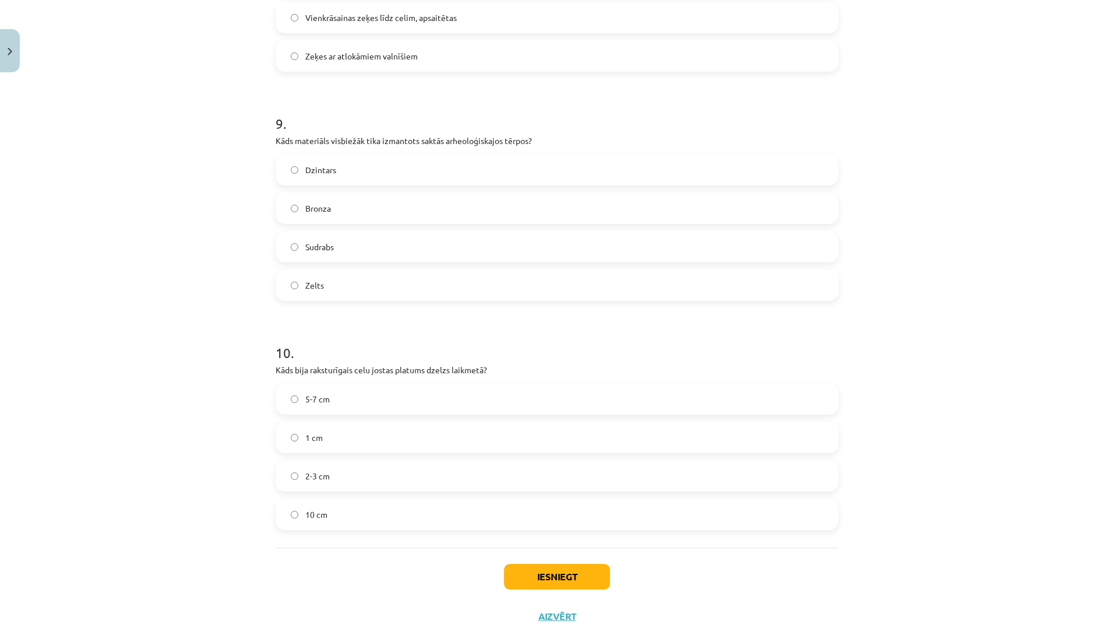
scroll to position [2003, 0]
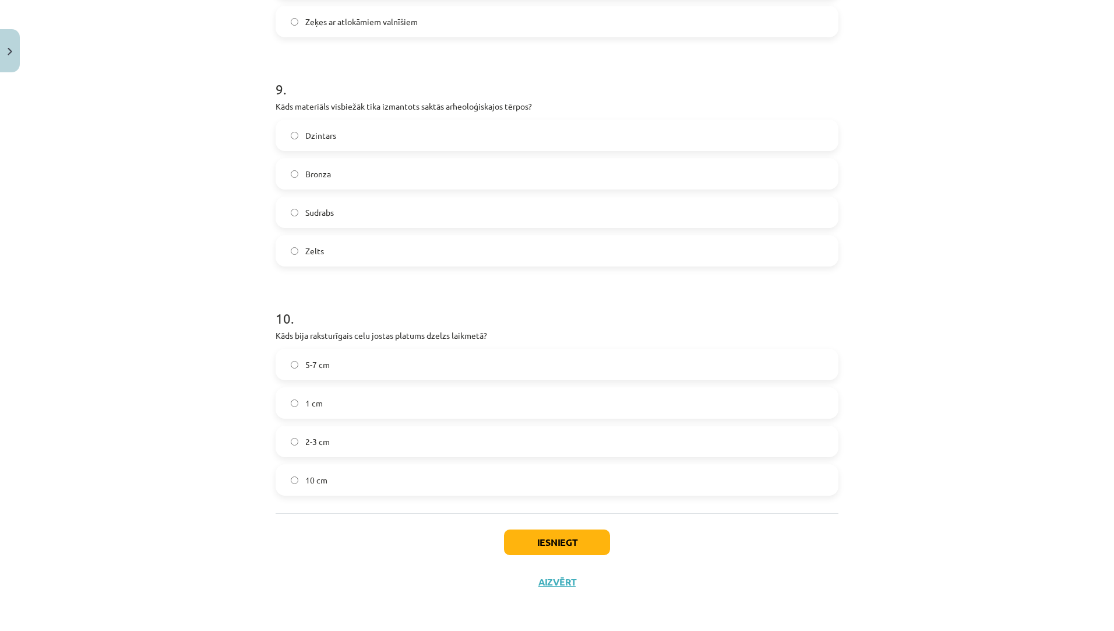
click at [367, 177] on label "Bronza" at bounding box center [557, 173] width 561 height 29
click at [353, 429] on label "2-3 cm" at bounding box center [557, 441] width 561 height 29
click at [517, 538] on button "Iesniegt" at bounding box center [557, 542] width 106 height 26
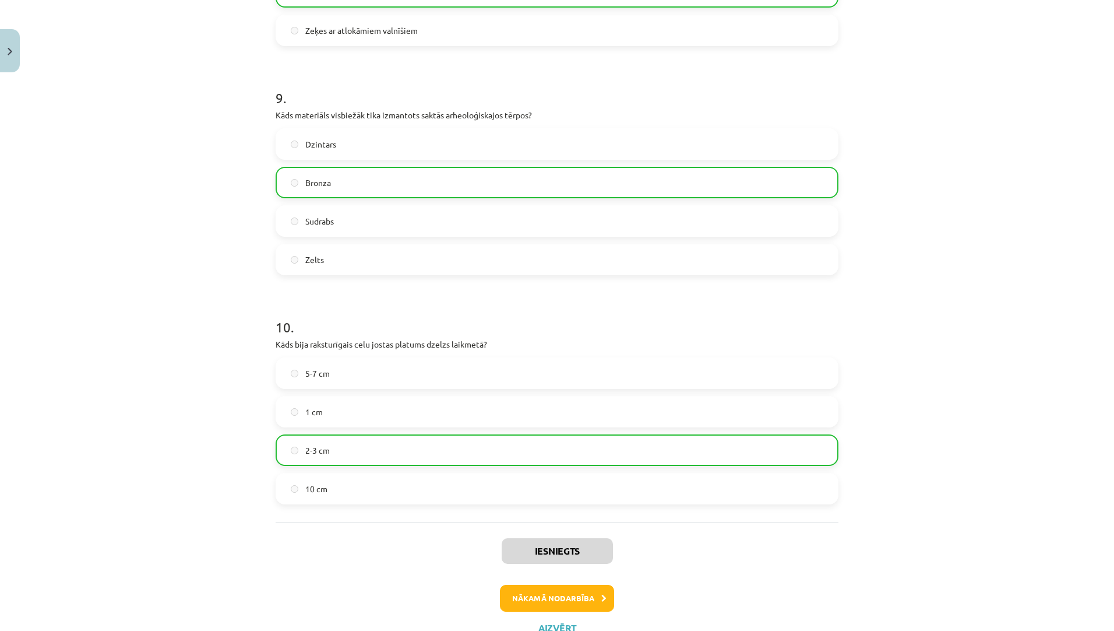
scroll to position [2041, 0]
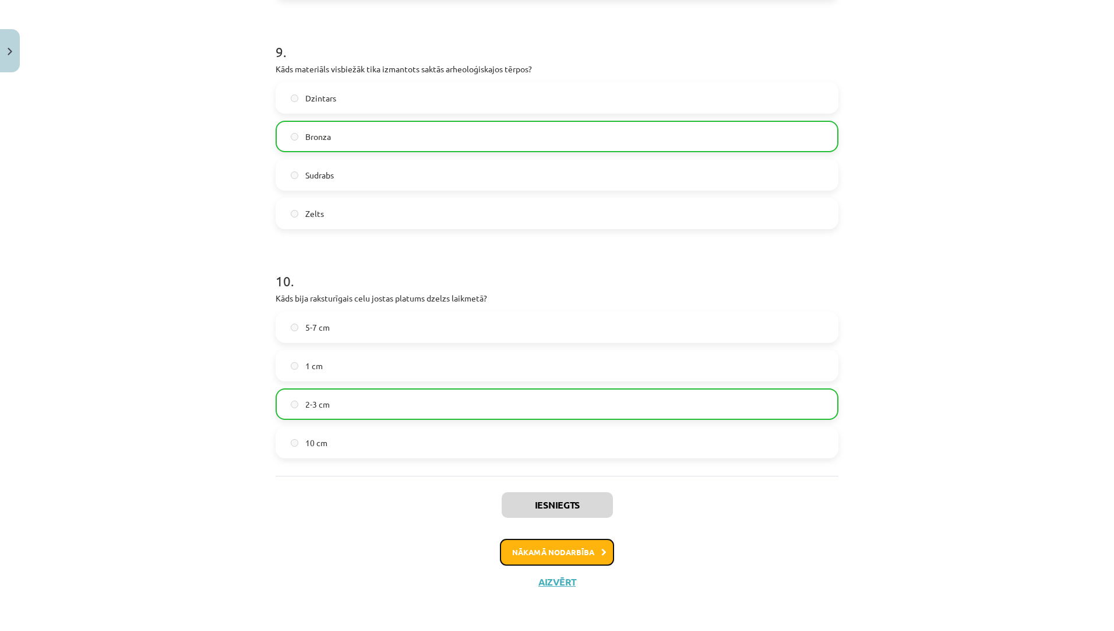
click at [526, 559] on button "Nākamā nodarbība" at bounding box center [557, 551] width 114 height 27
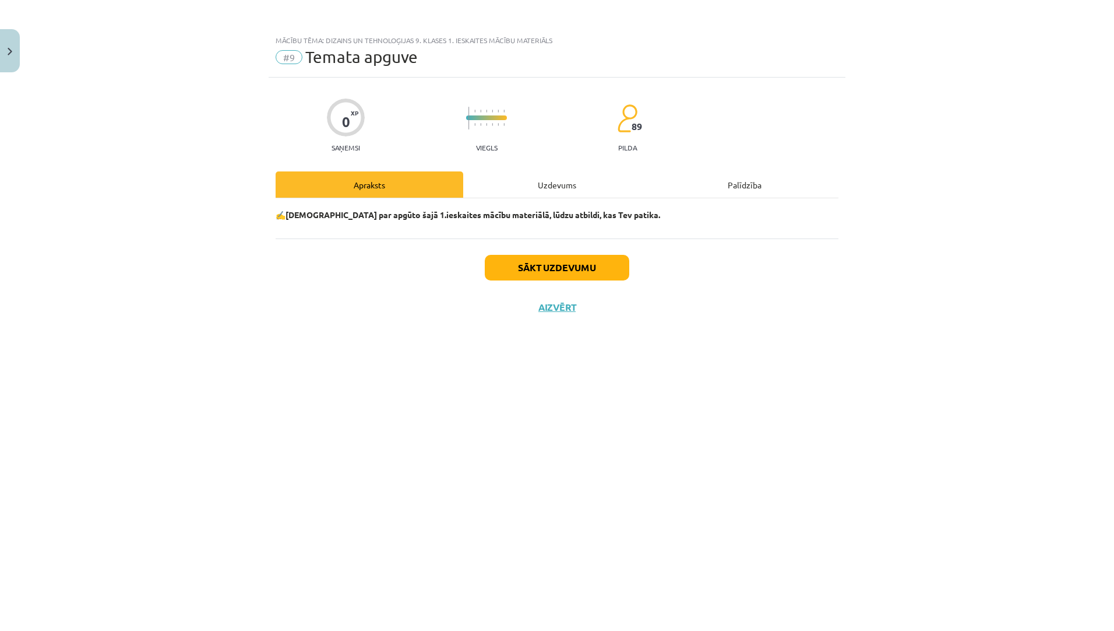
scroll to position [0, 0]
click at [532, 277] on button "Sākt uzdevumu" at bounding box center [557, 268] width 145 height 26
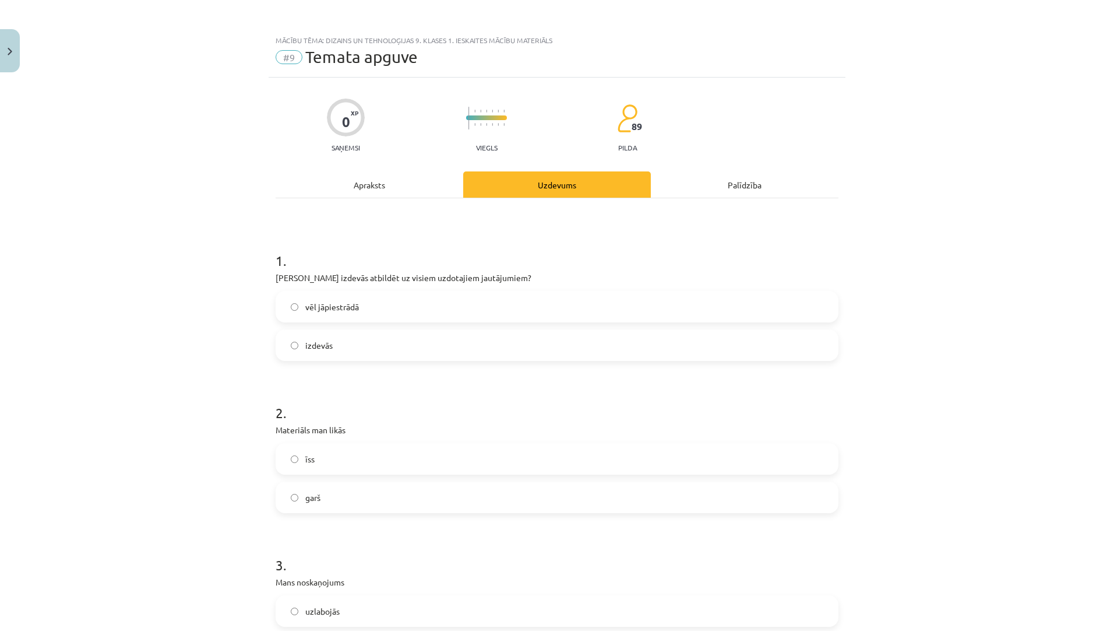
click at [371, 459] on label "īss" at bounding box center [557, 458] width 561 height 29
click at [386, 344] on label "izdevās" at bounding box center [557, 344] width 561 height 29
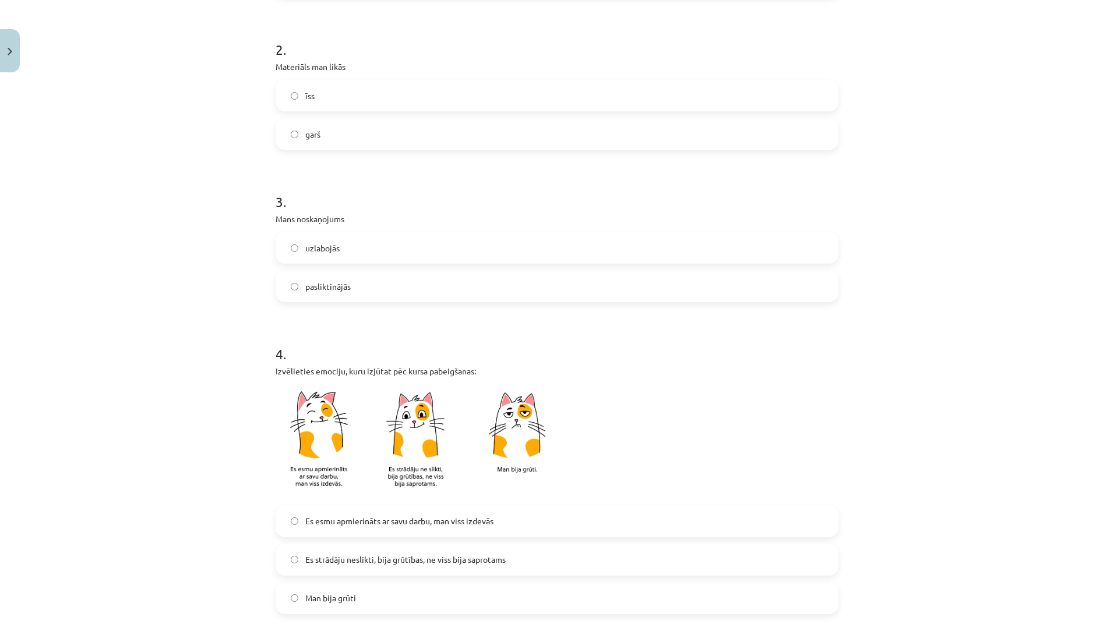
scroll to position [699, 0]
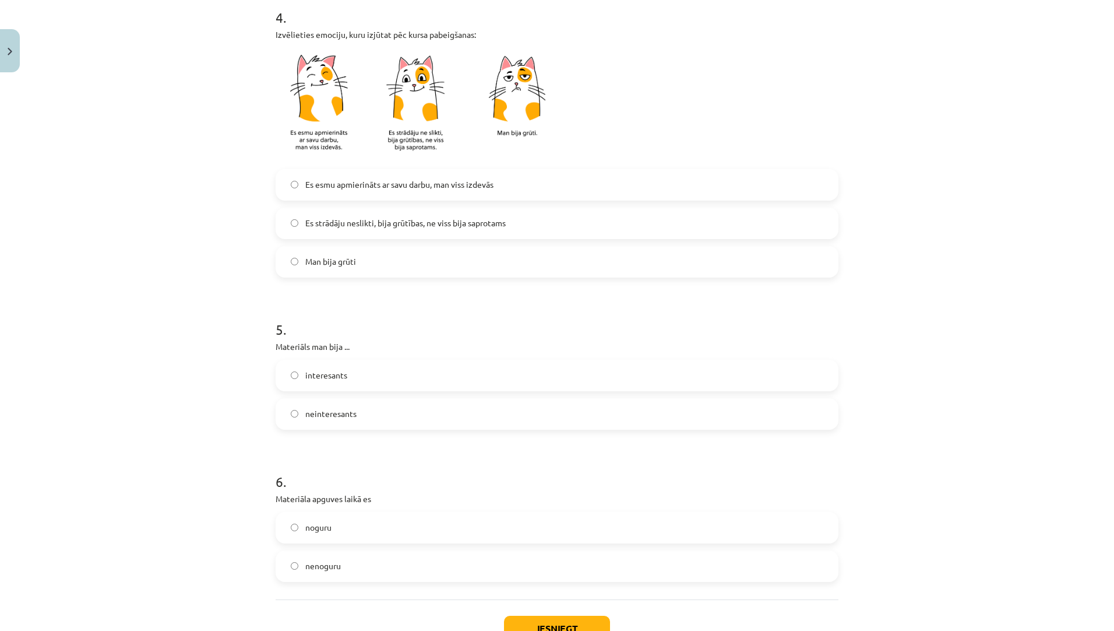
click at [376, 217] on span "Es strādāju neslikti, bija grūtības, ne viss bija saprotams" at bounding box center [405, 223] width 200 height 12
click at [375, 193] on label "Es esmu apmierināts ar savu darbu, man viss izdevās" at bounding box center [557, 184] width 561 height 29
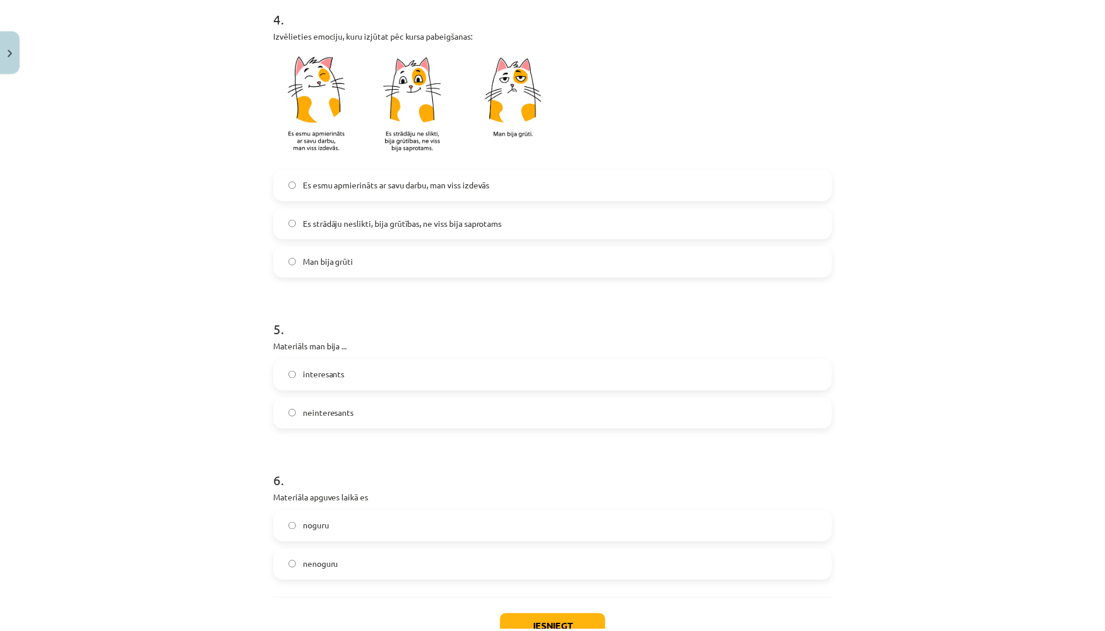
scroll to position [786, 0]
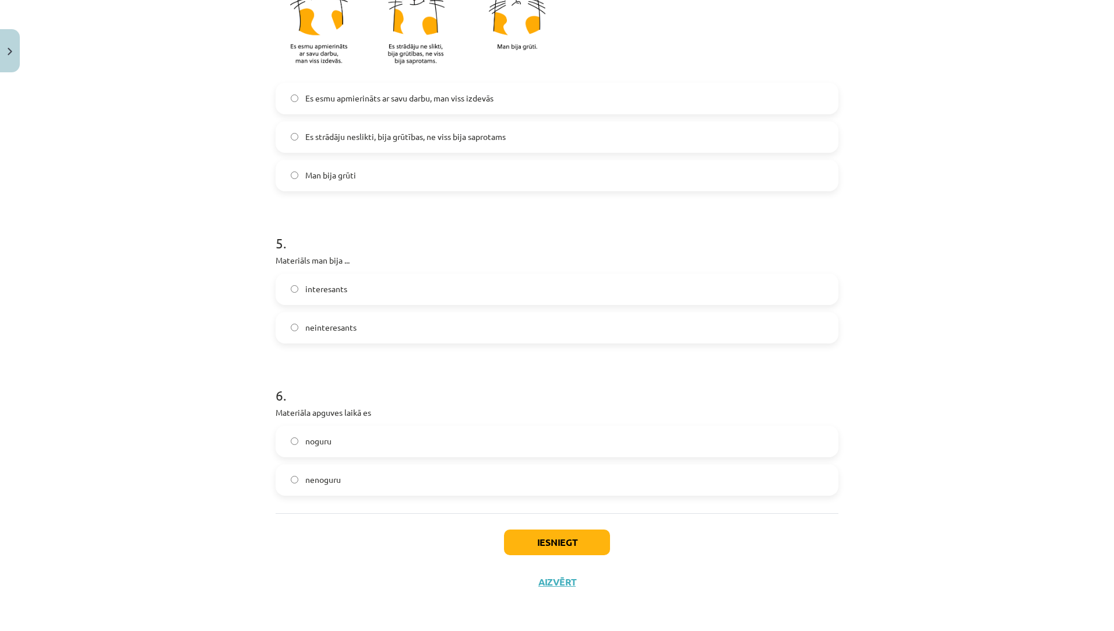
click at [380, 325] on label "neinteresants" at bounding box center [557, 327] width 561 height 29
click at [402, 442] on label "noguru" at bounding box center [557, 441] width 561 height 29
click at [530, 537] on button "Iesniegt" at bounding box center [557, 542] width 106 height 26
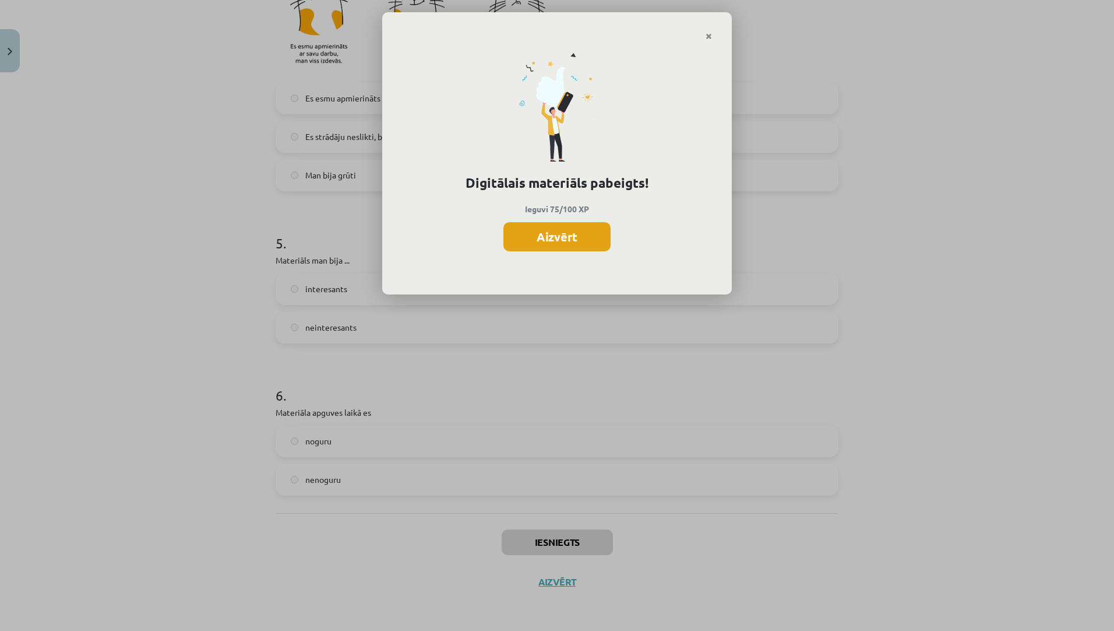
click at [531, 235] on button "Aizvērt" at bounding box center [556, 236] width 107 height 29
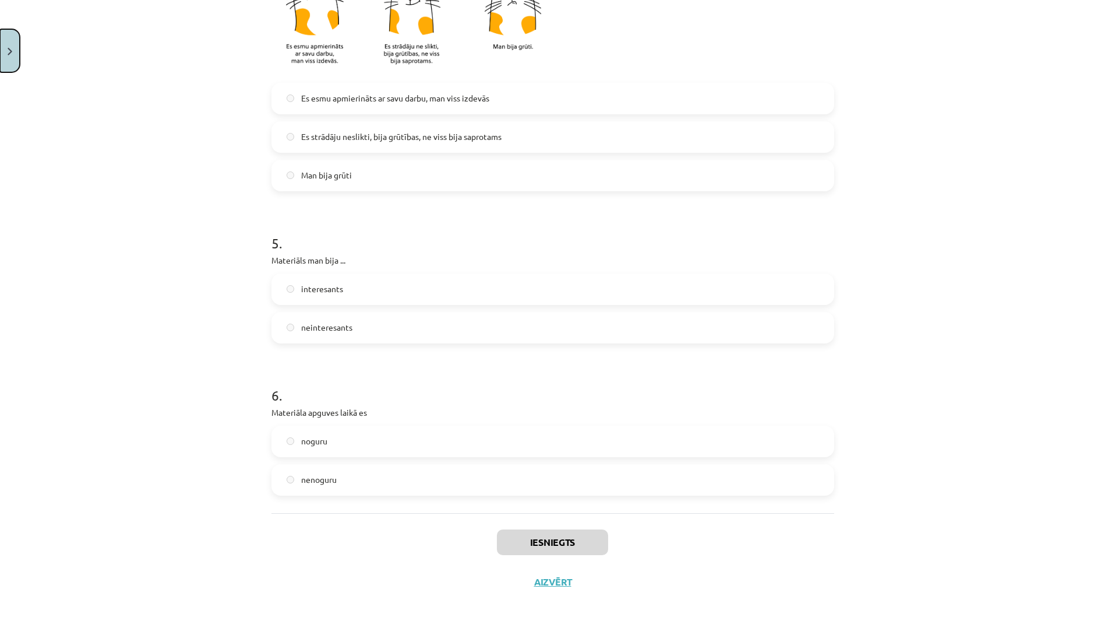
click at [6, 47] on button "Close" at bounding box center [10, 50] width 20 height 43
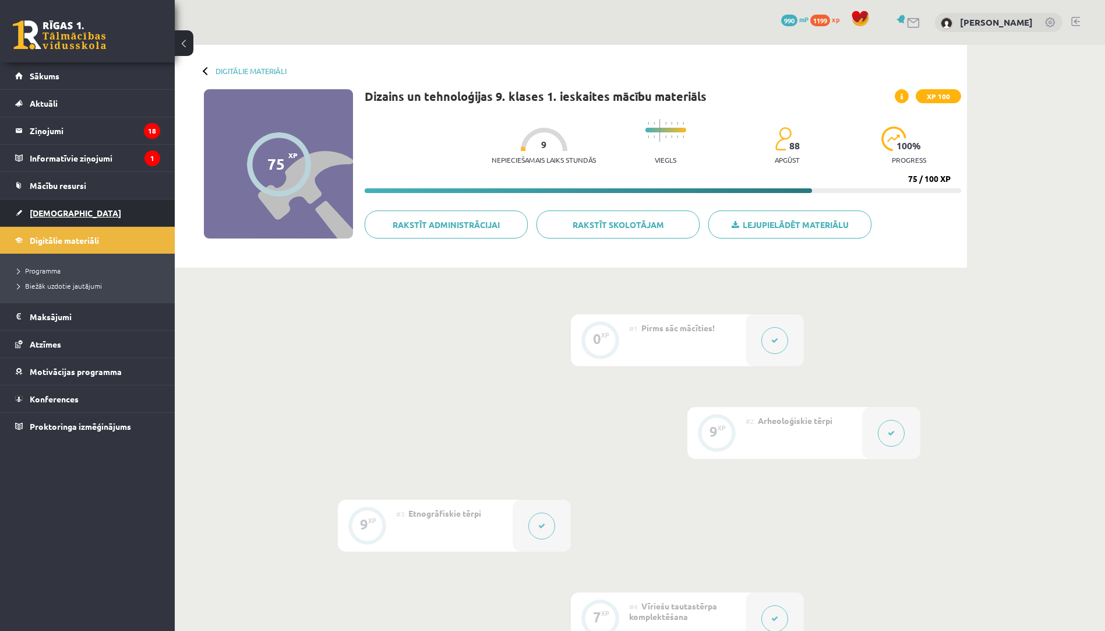
click at [55, 212] on span "[DEMOGRAPHIC_DATA]" at bounding box center [75, 212] width 91 height 10
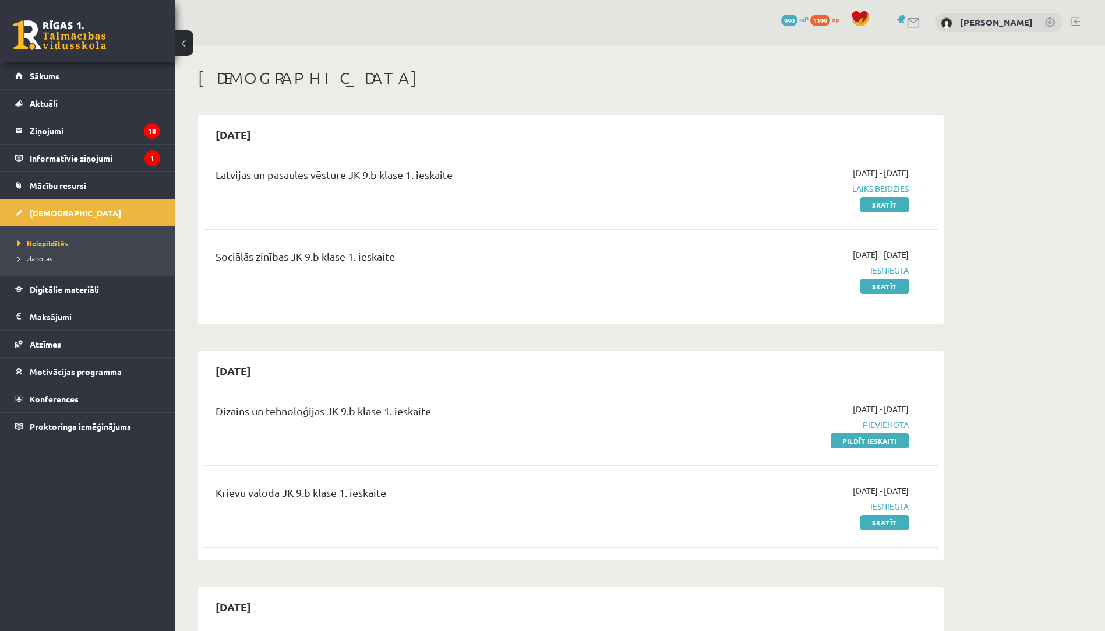
scroll to position [233, 0]
